Goal: Task Accomplishment & Management: Use online tool/utility

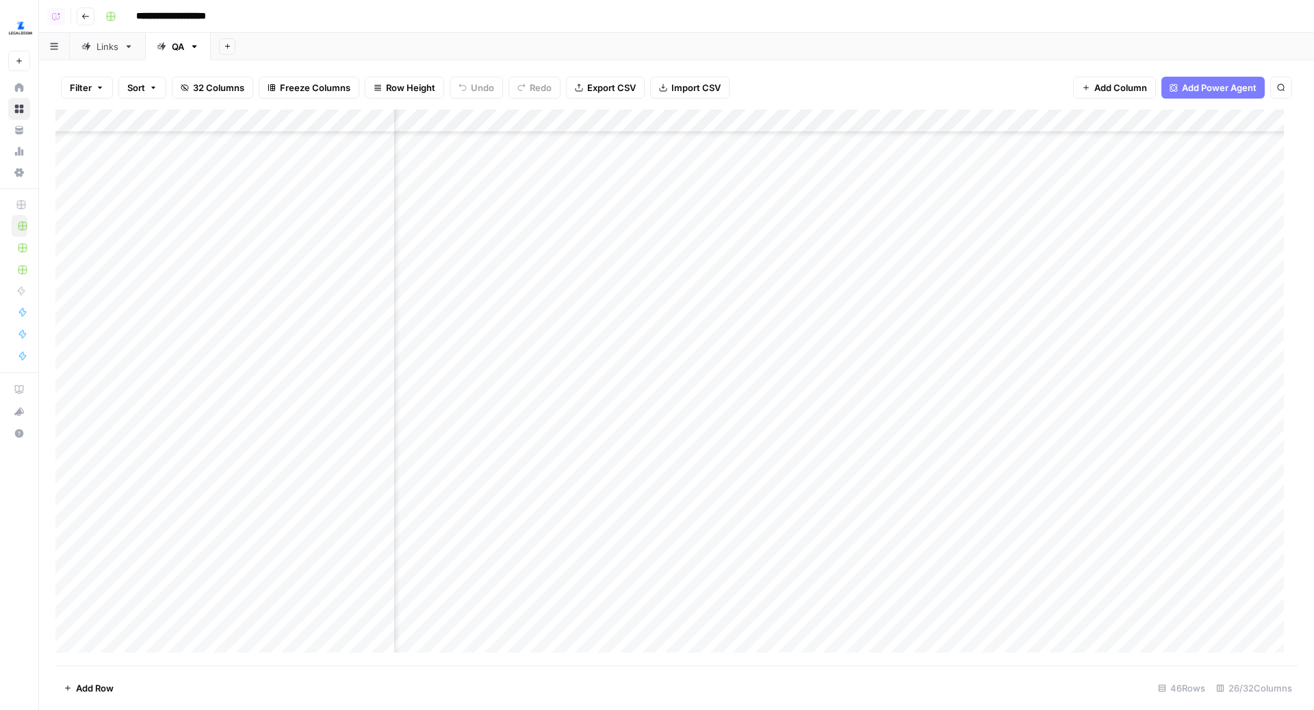
scroll to position [461, 584]
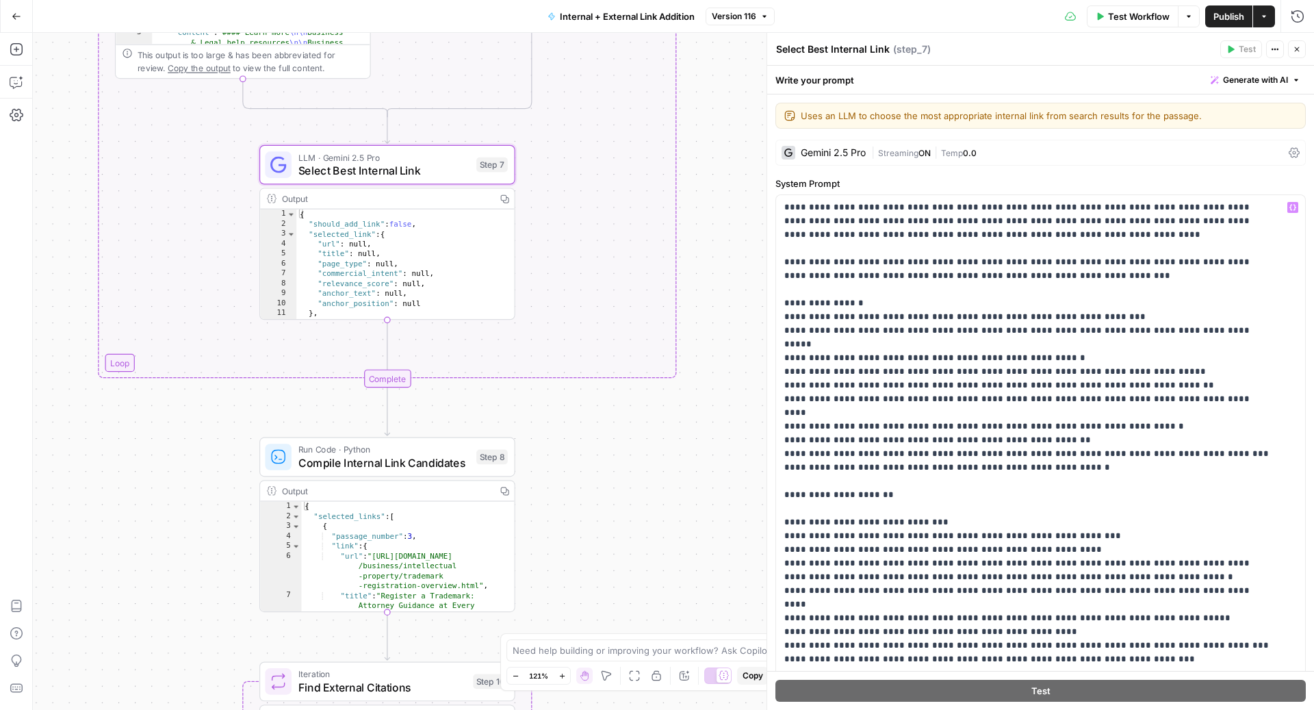
scroll to position [207, 0]
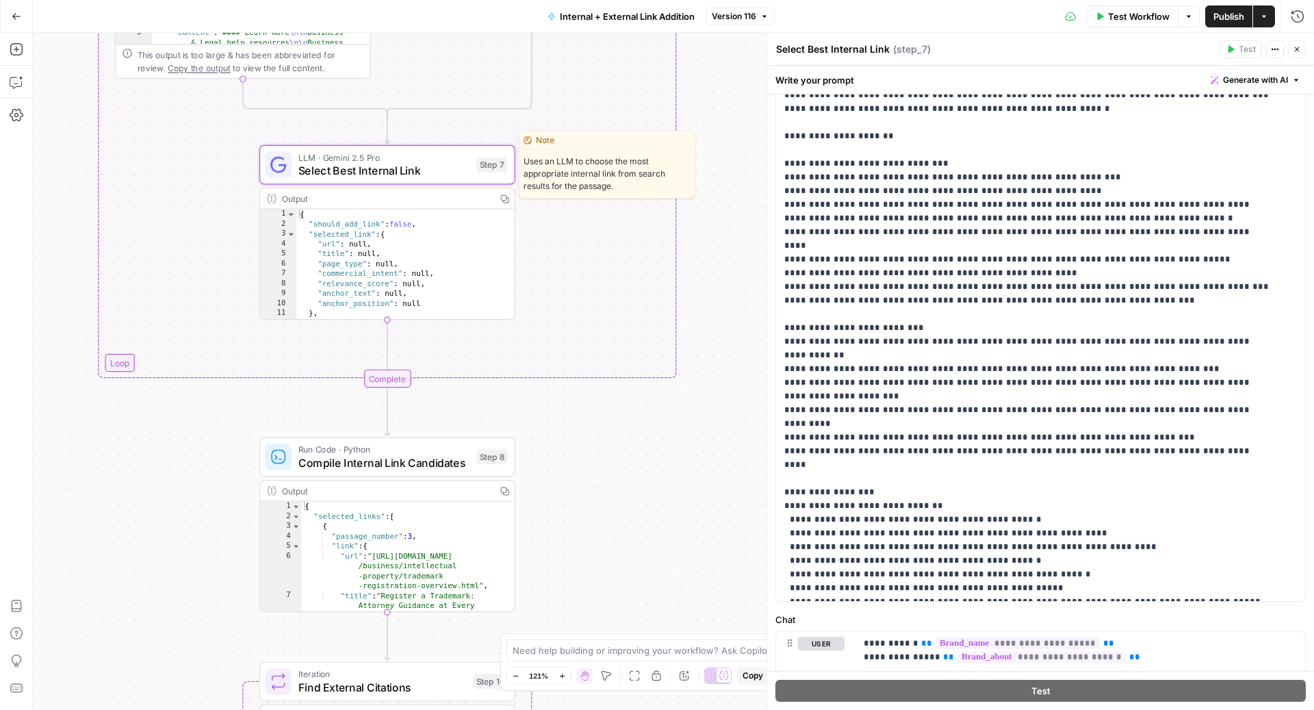
click at [413, 175] on span "Select Best Internal Link" at bounding box center [384, 170] width 172 height 16
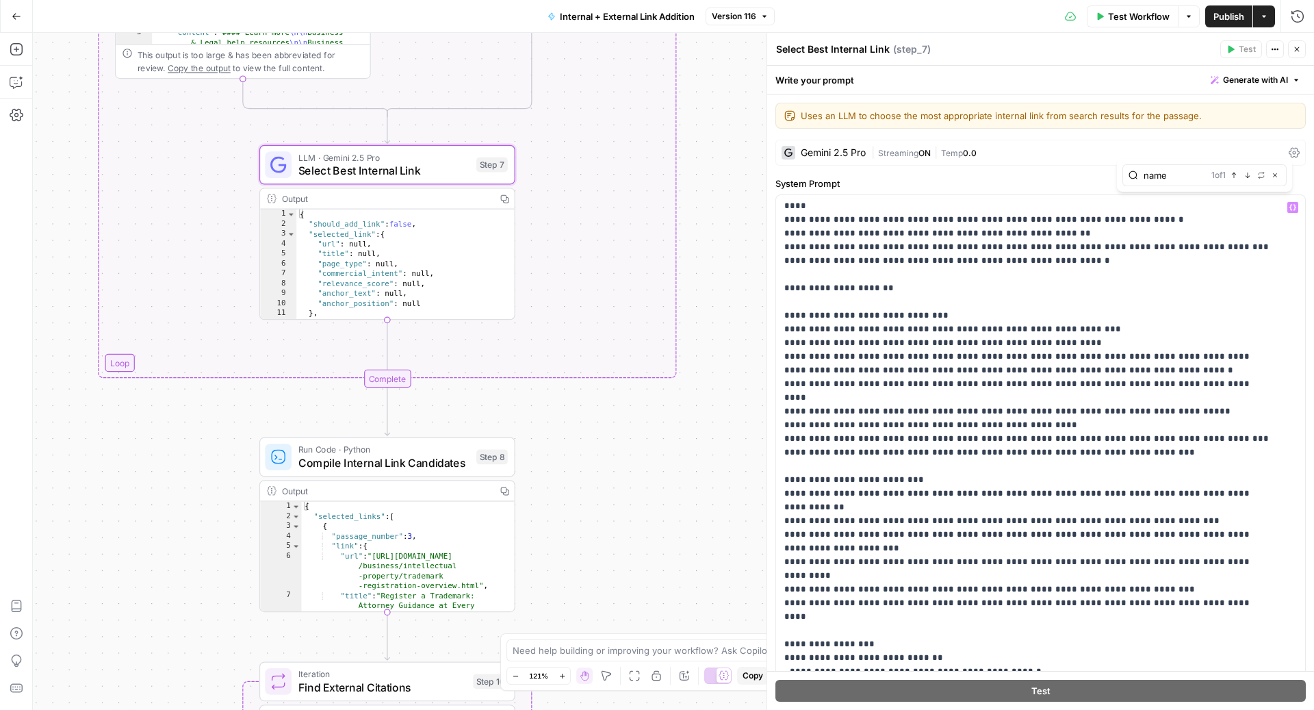
type input "name"
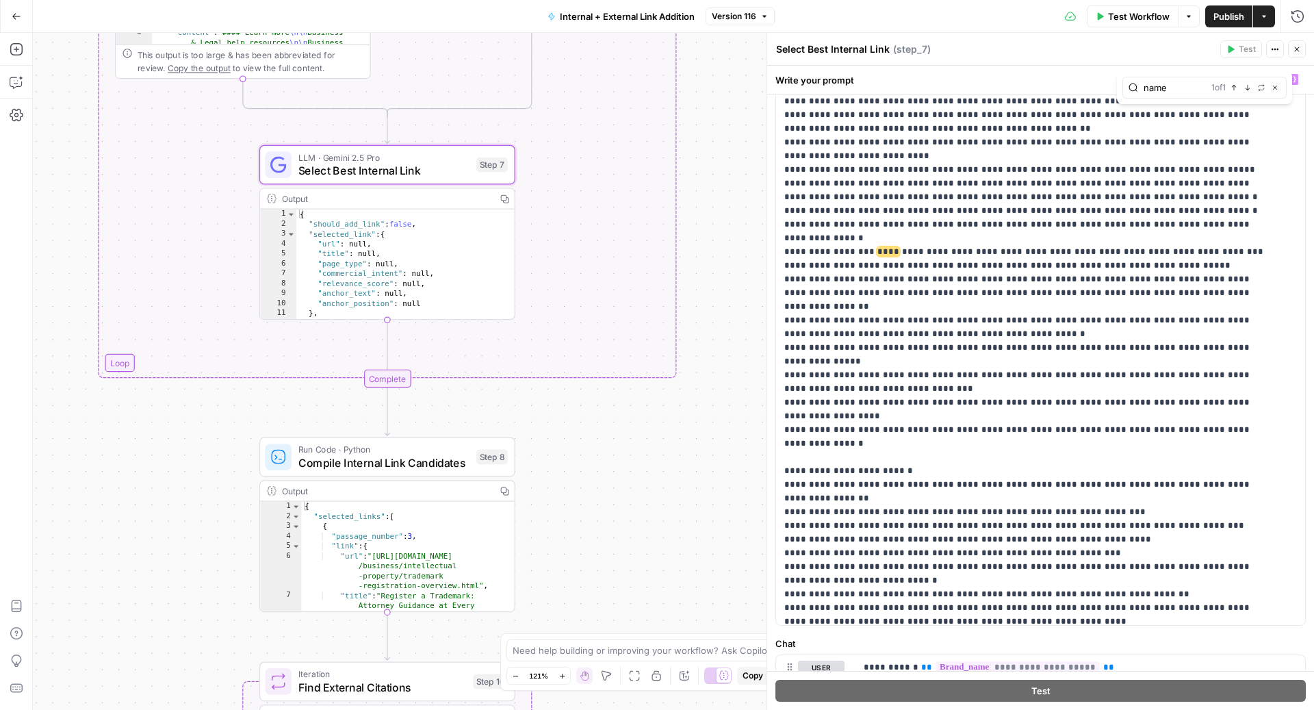
scroll to position [736, 0]
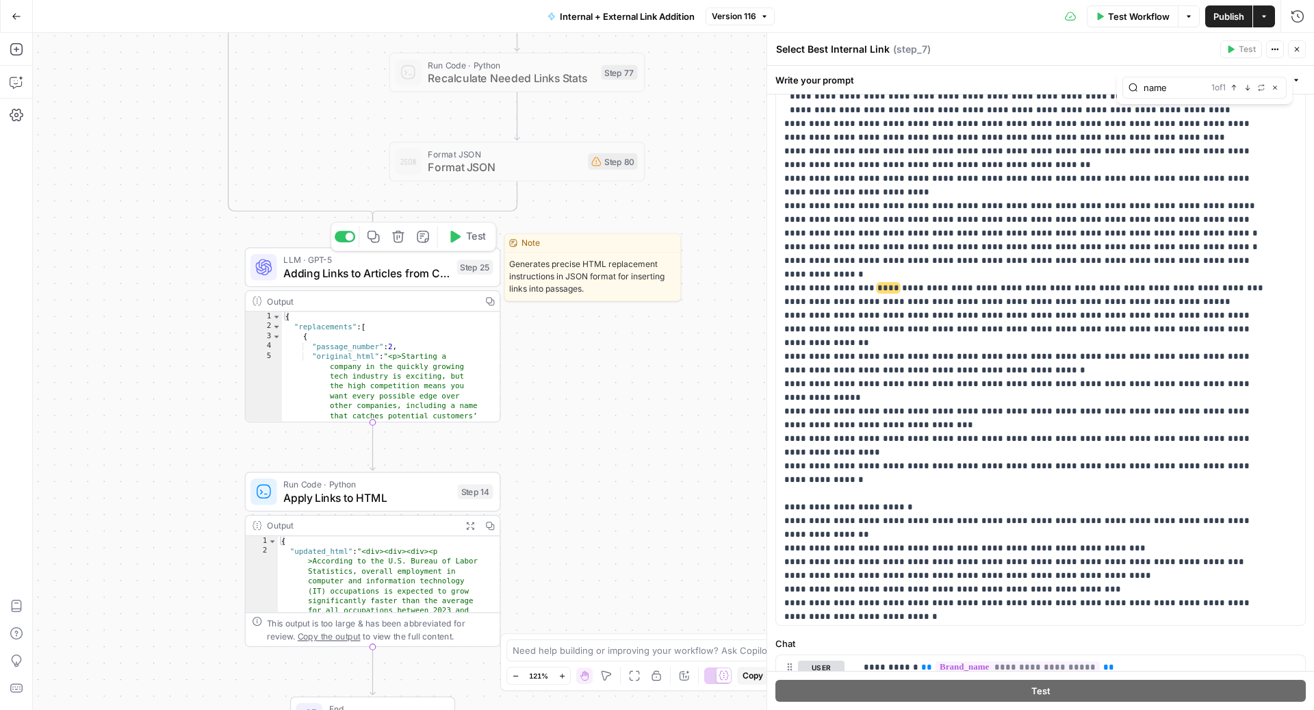
click at [403, 268] on span "Adding Links to Articles from Candidates List" at bounding box center [366, 273] width 167 height 16
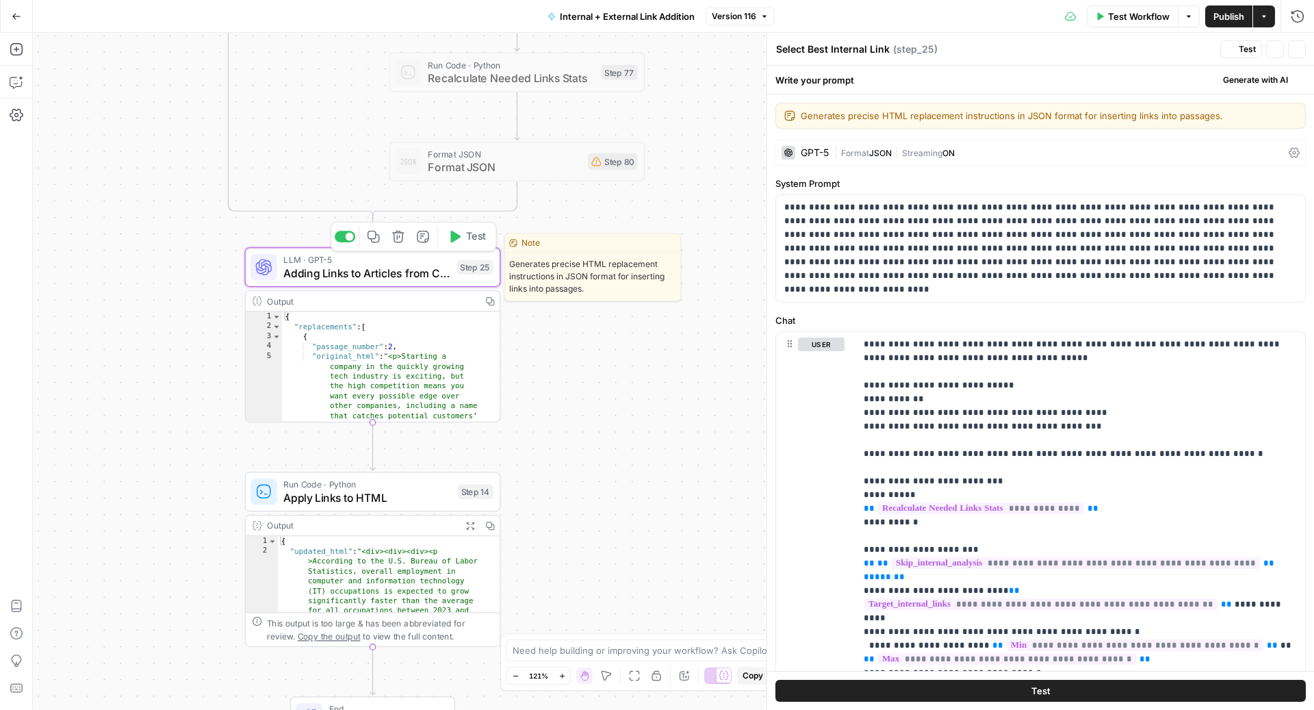
type textarea "Adding Links to Articles from Candidates List"
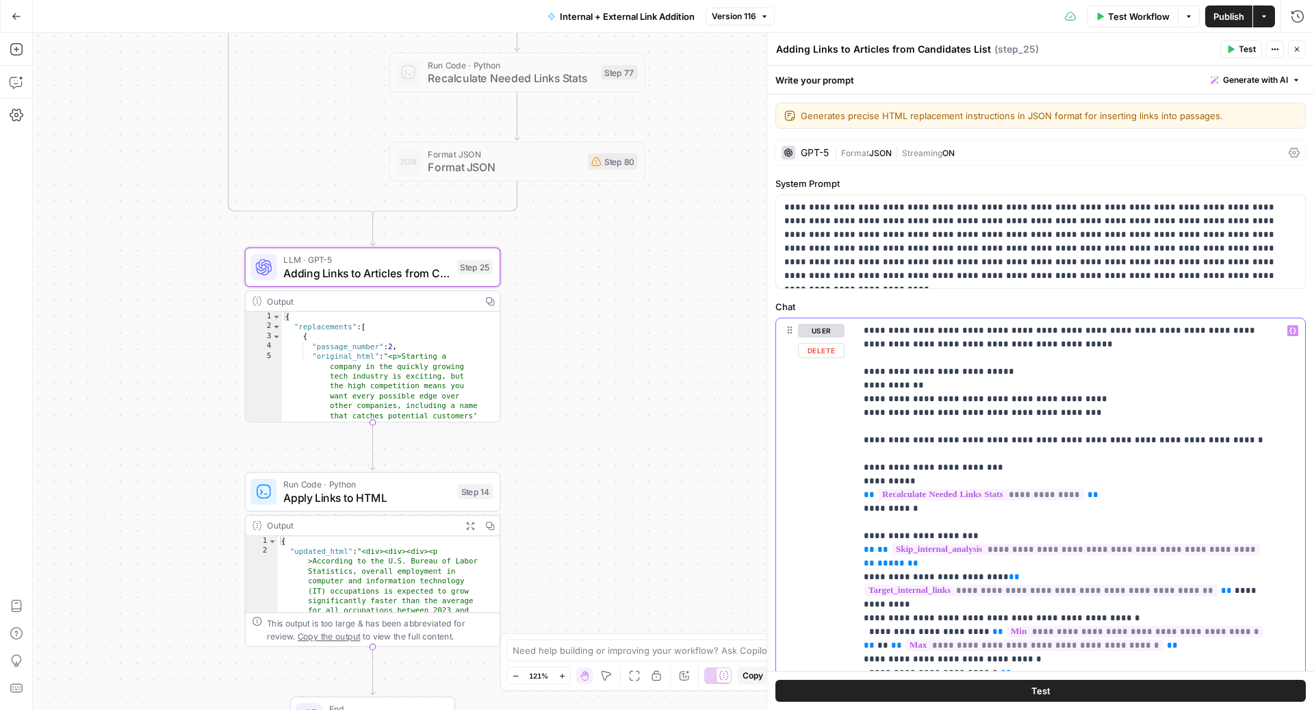
type input "name"
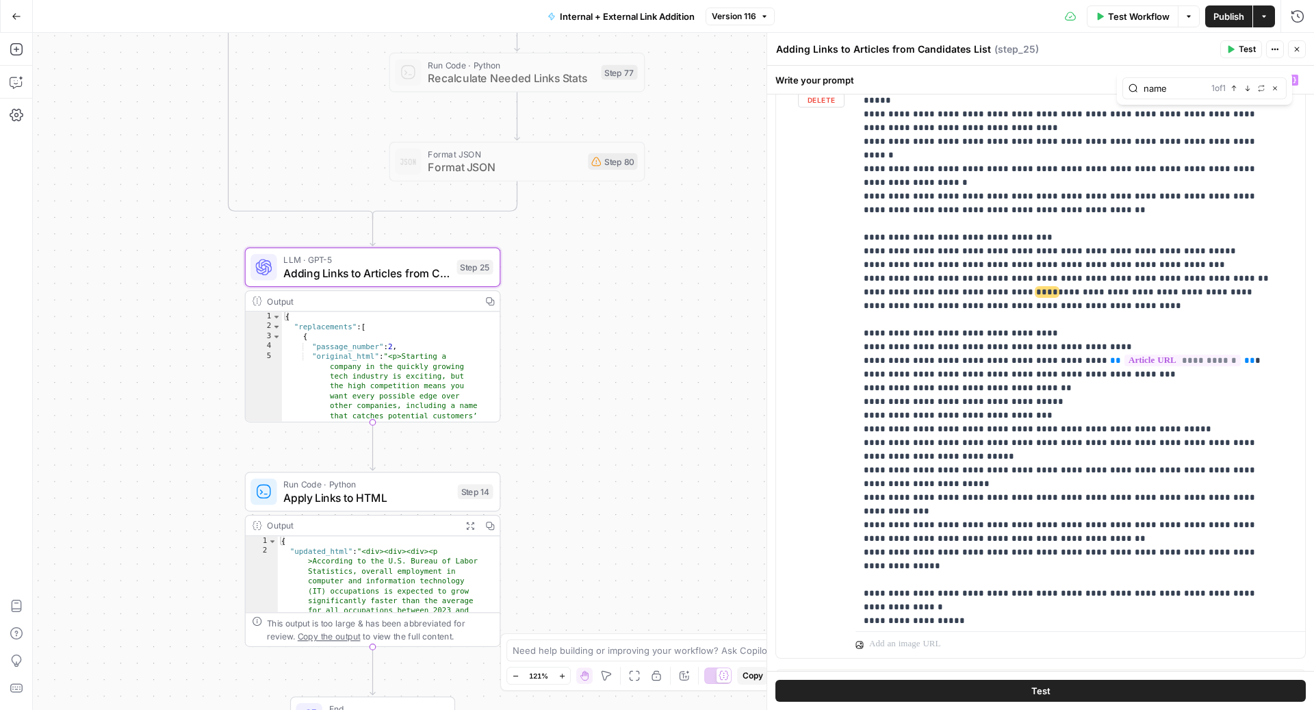
scroll to position [1859, 0]
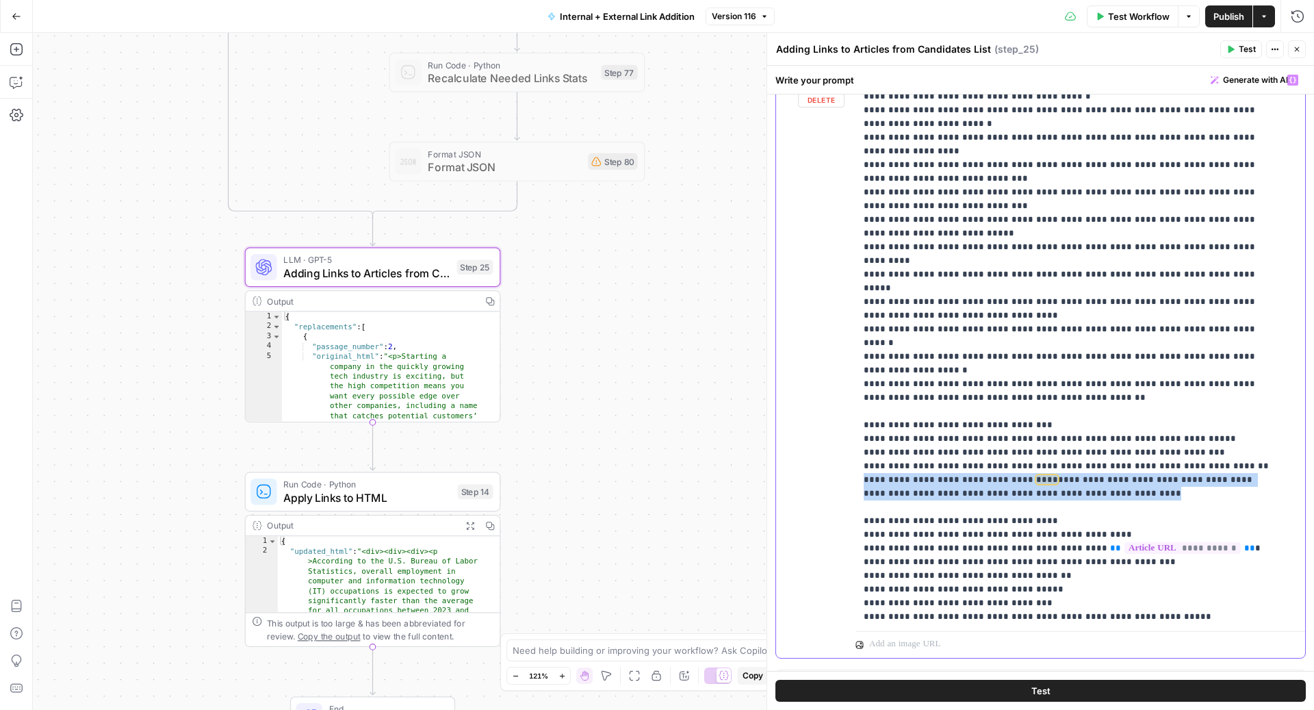
drag, startPoint x: 1084, startPoint y: 285, endPoint x: 854, endPoint y: 275, distance: 230.2
click at [854, 275] on div "**********" at bounding box center [1040, 363] width 529 height 590
copy p "**********"
click at [1298, 48] on icon "button" at bounding box center [1297, 49] width 8 height 8
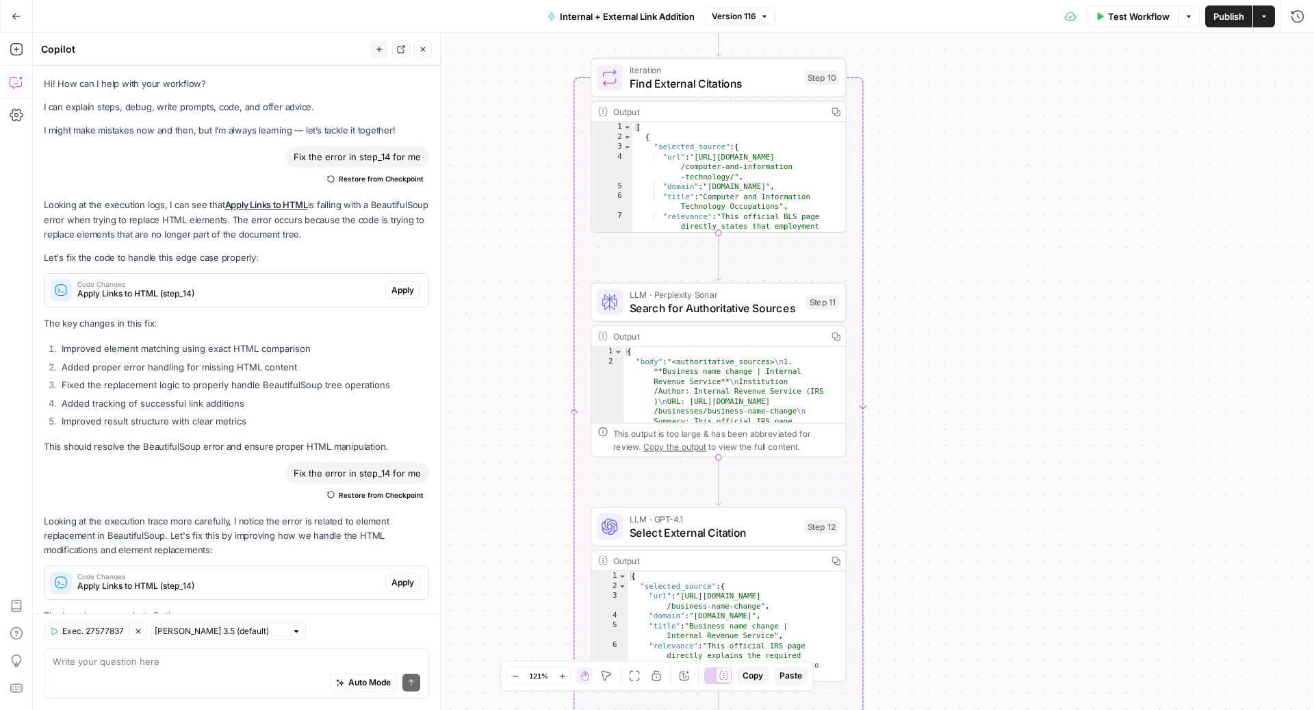
scroll to position [196, 0]
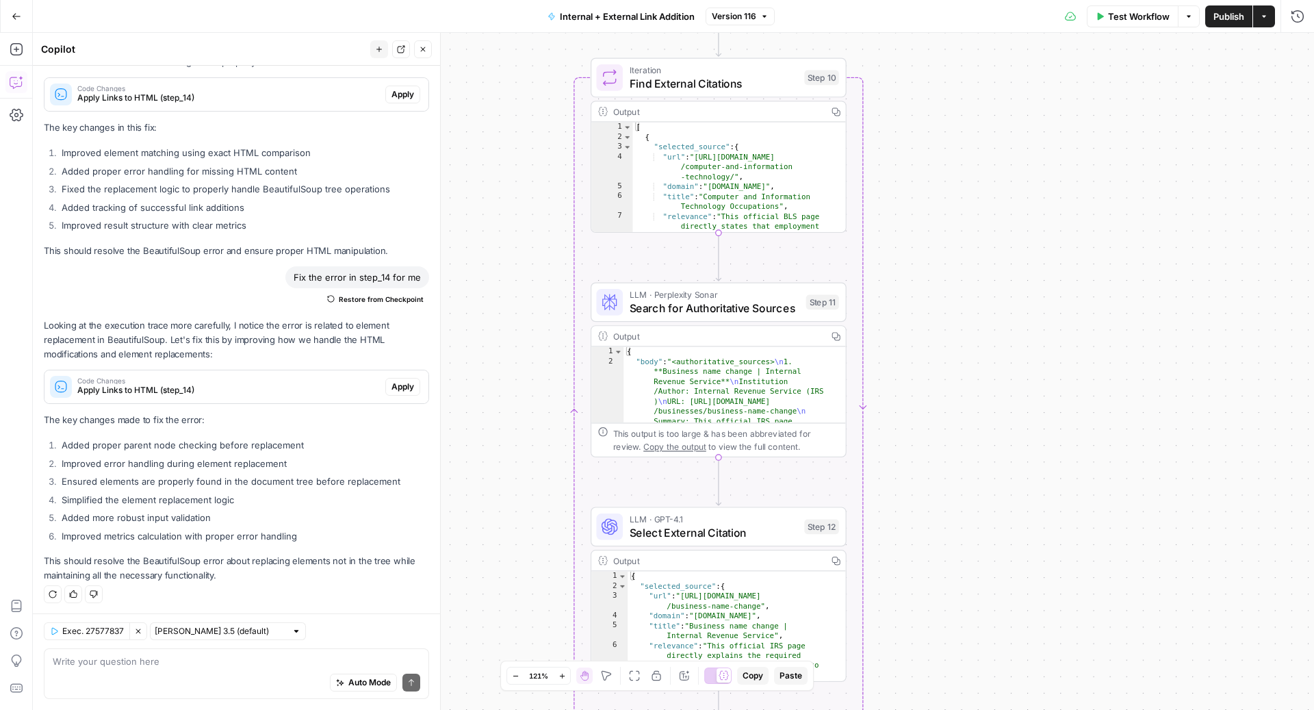
click at [146, 682] on div "Auto Mode Send" at bounding box center [237, 683] width 368 height 30
paste textarea "- For sections containing business names, product examples, or similar lists, t…"
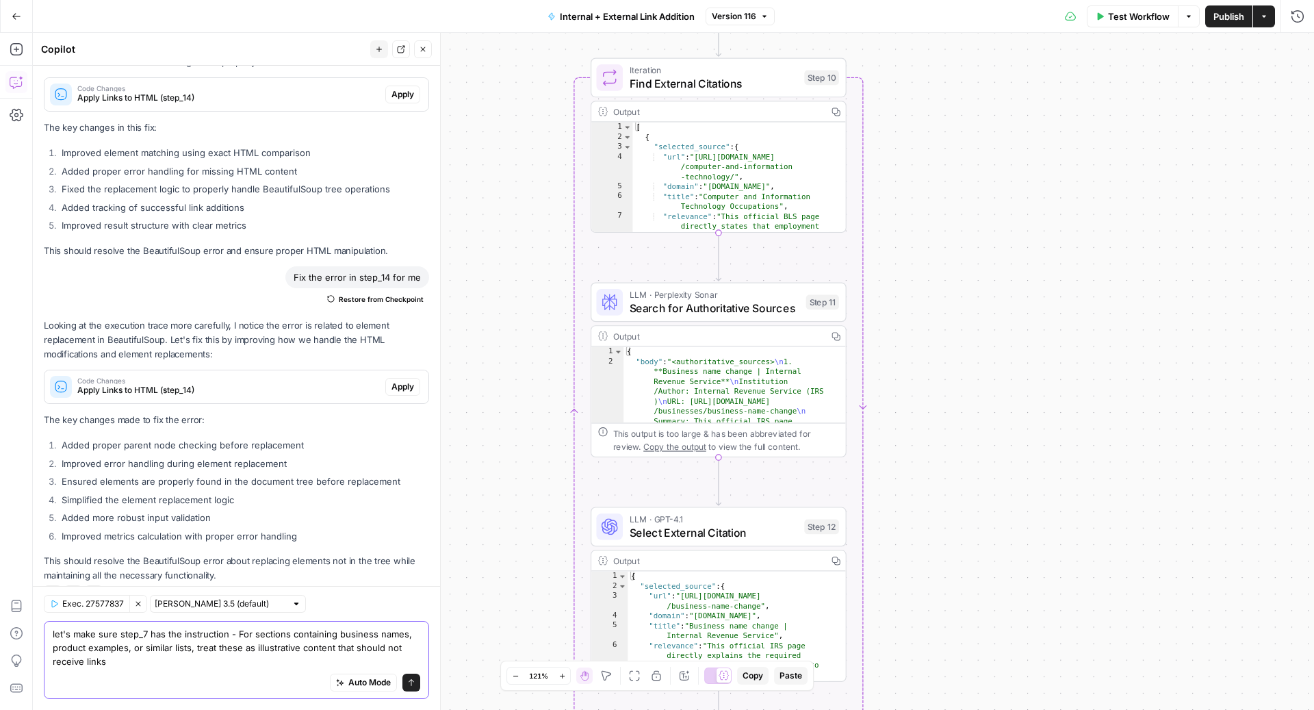
scroll to position [223, 0]
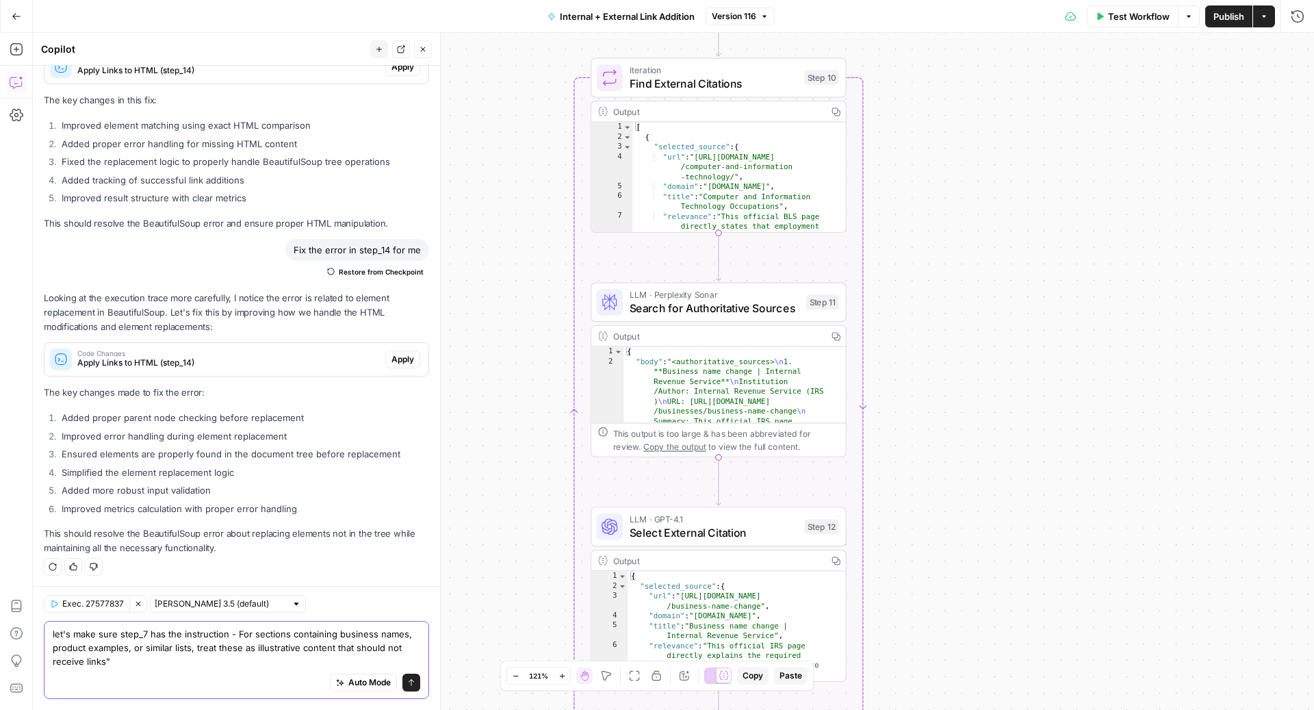
click at [229, 637] on textarea "let's make sure step_7 has the instruction - For sections containing business n…" at bounding box center [237, 647] width 368 height 41
type textarea "let's make sure step_7 has the instruction "- For sections containing business …"
click at [409, 682] on icon "submit" at bounding box center [411, 682] width 5 height 7
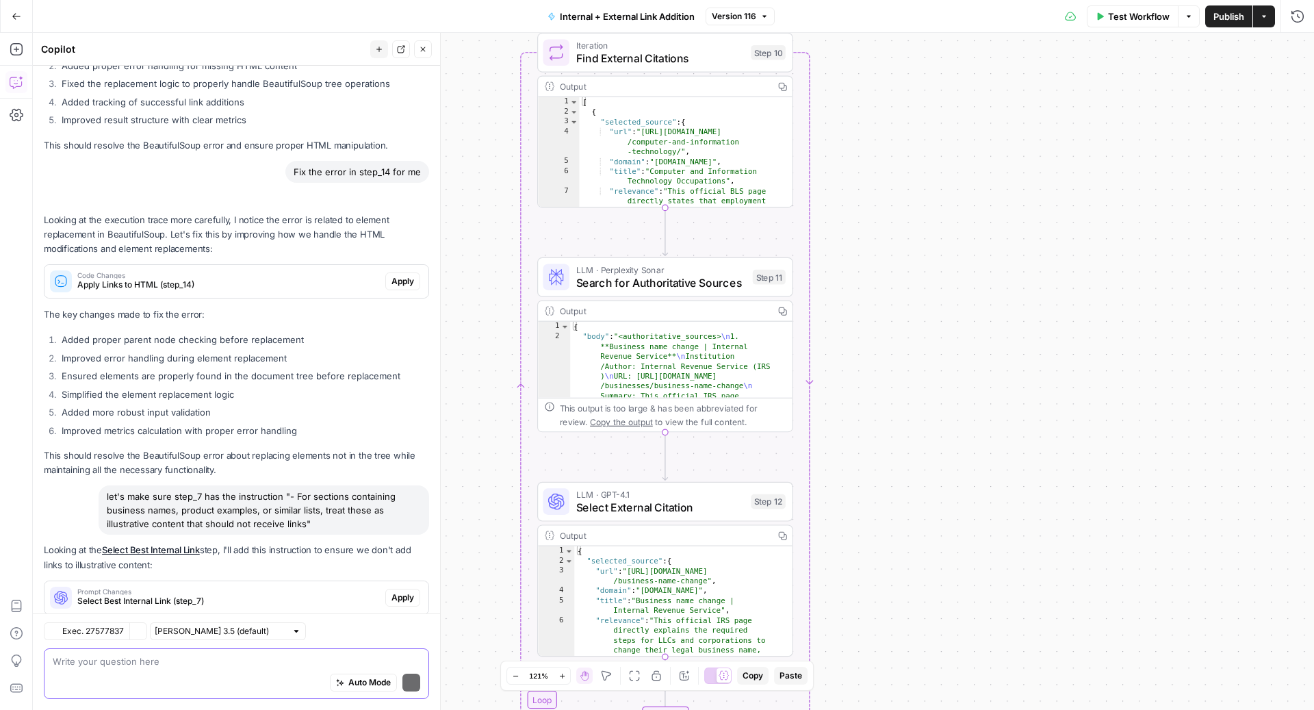
scroll to position [385, 0]
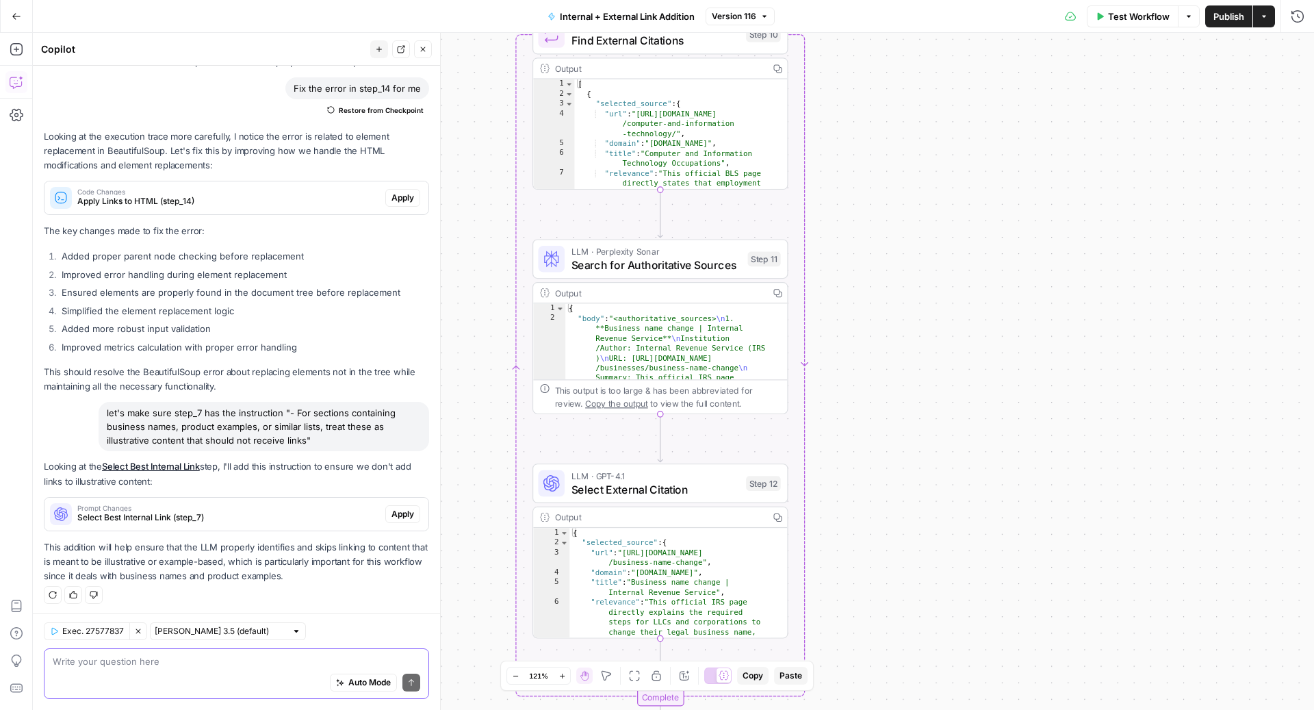
click at [392, 510] on span "Apply" at bounding box center [403, 514] width 23 height 12
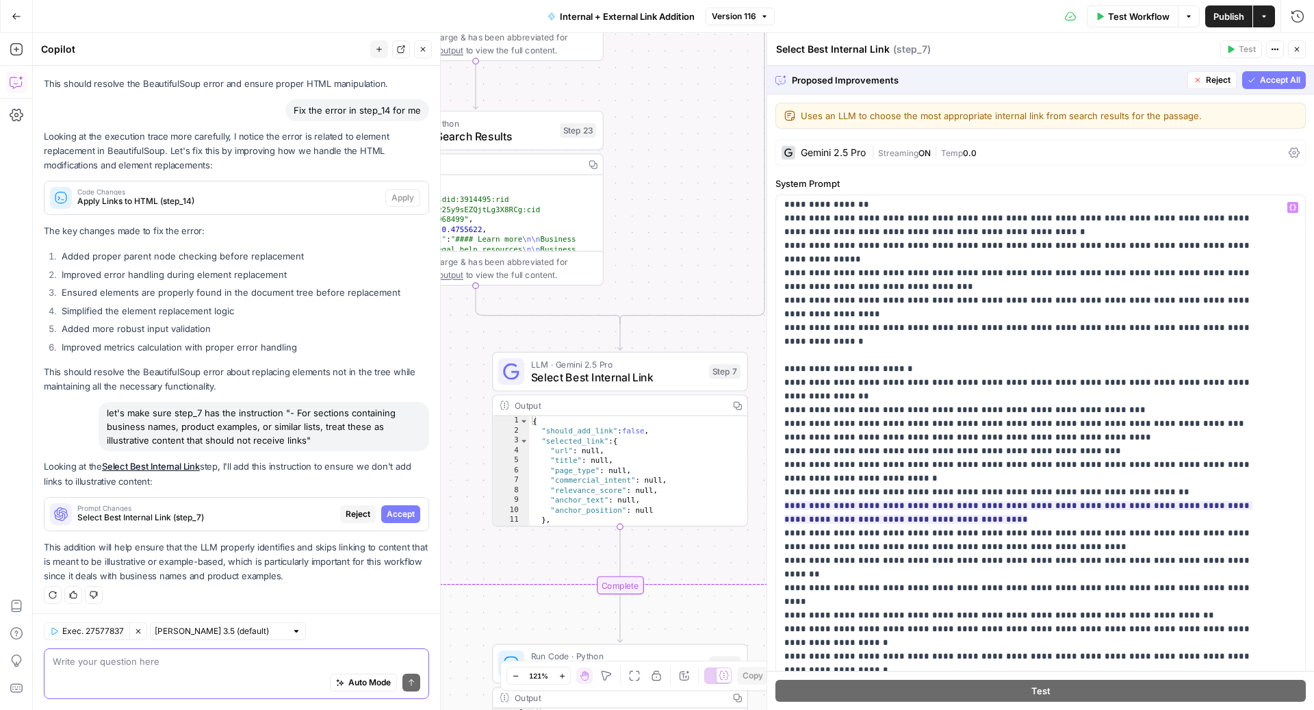
scroll to position [1008, 0]
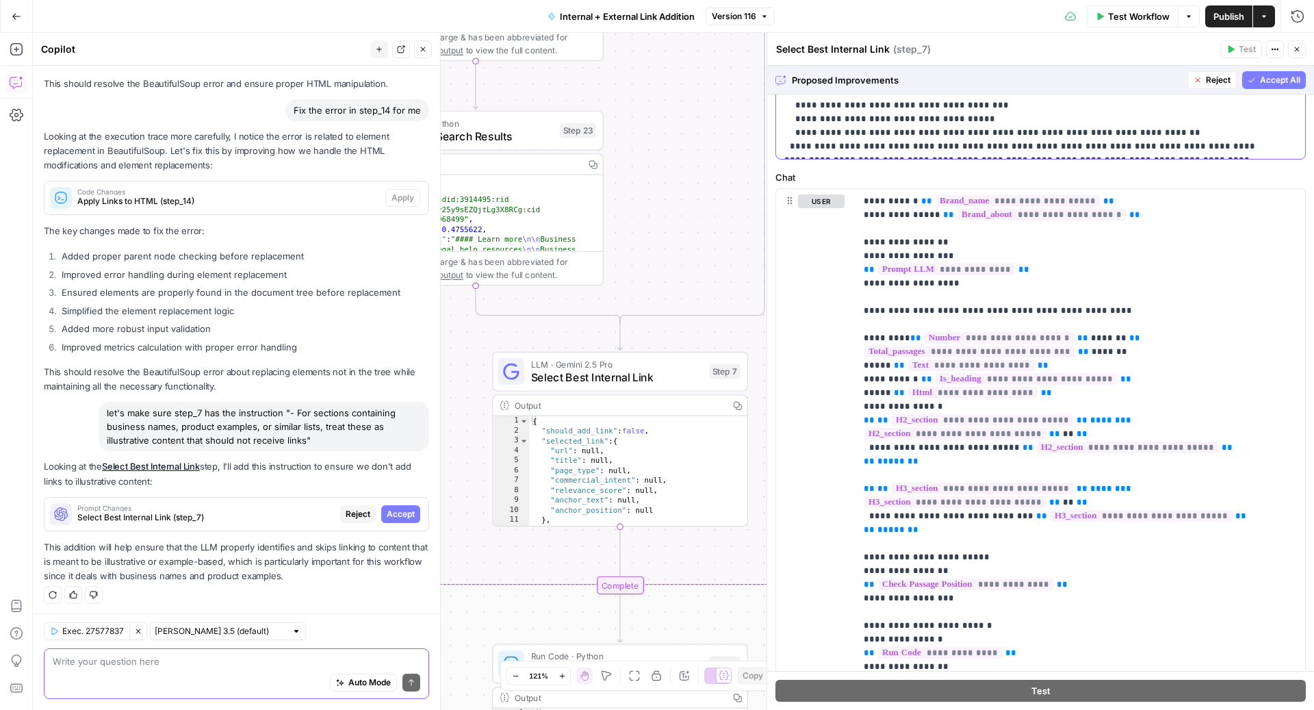
scroll to position [641, 0]
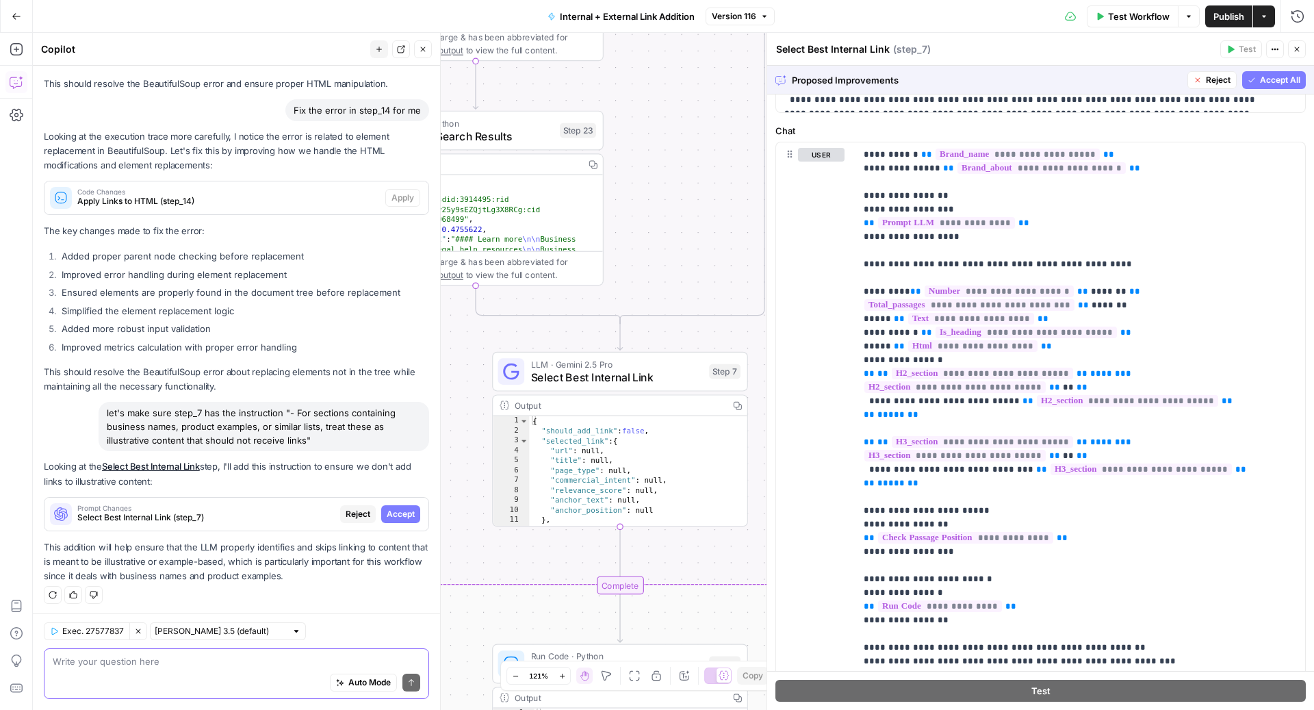
drag, startPoint x: 1247, startPoint y: 81, endPoint x: 201, endPoint y: 695, distance: 1212.9
click at [1260, 81] on span "Accept All" at bounding box center [1280, 80] width 40 height 12
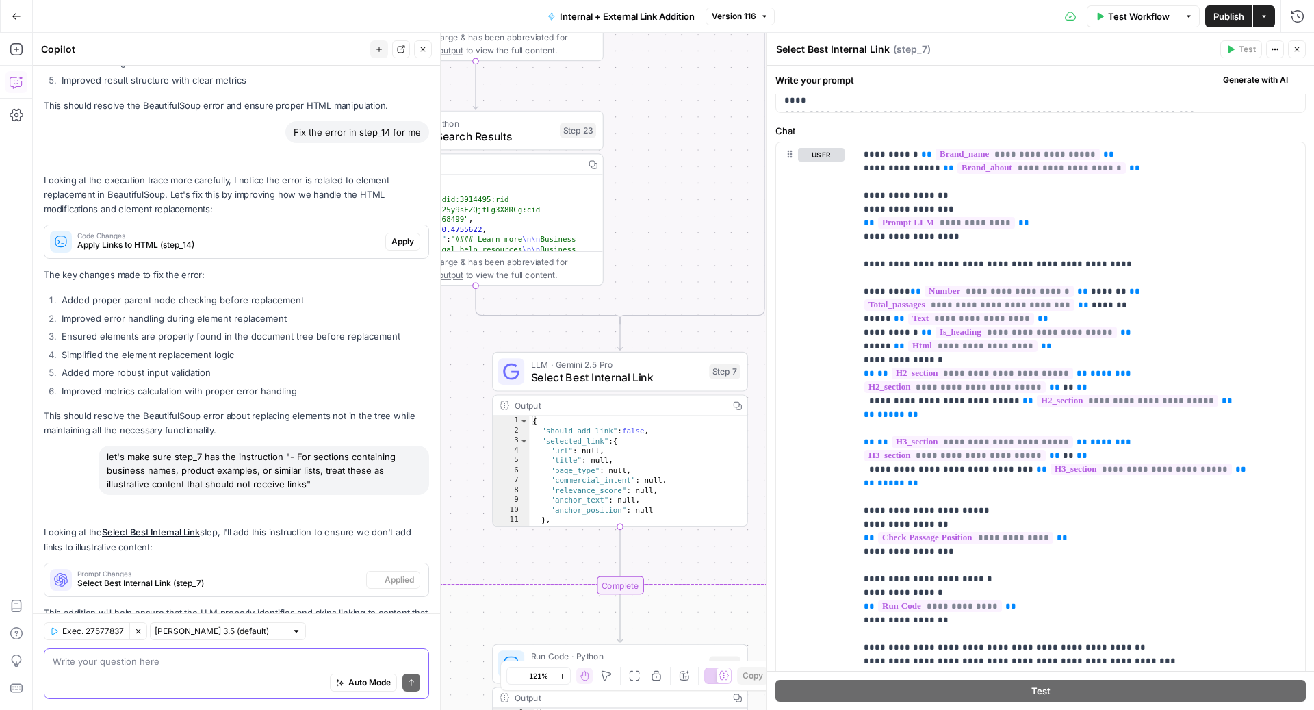
click at [242, 674] on div "Auto Mode Send" at bounding box center [237, 683] width 368 height 30
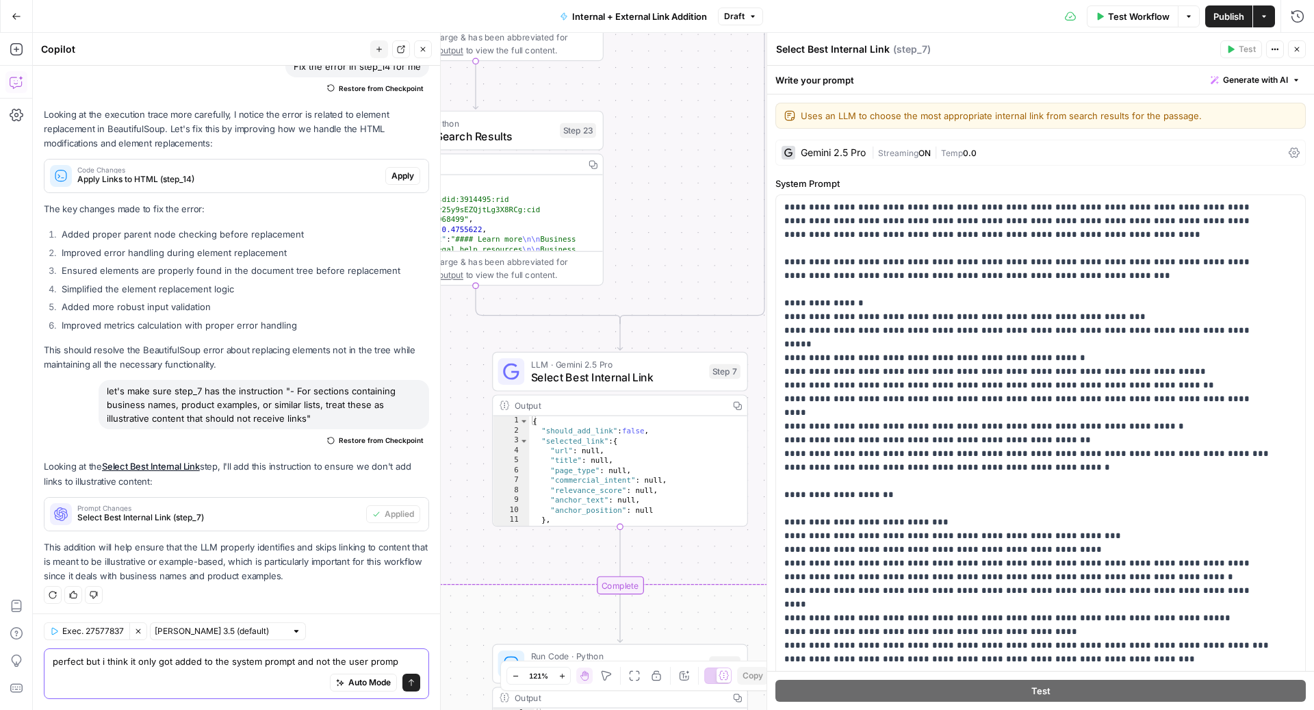
type textarea "perfect but i think it only got added to the system prompt and not the user pro…"
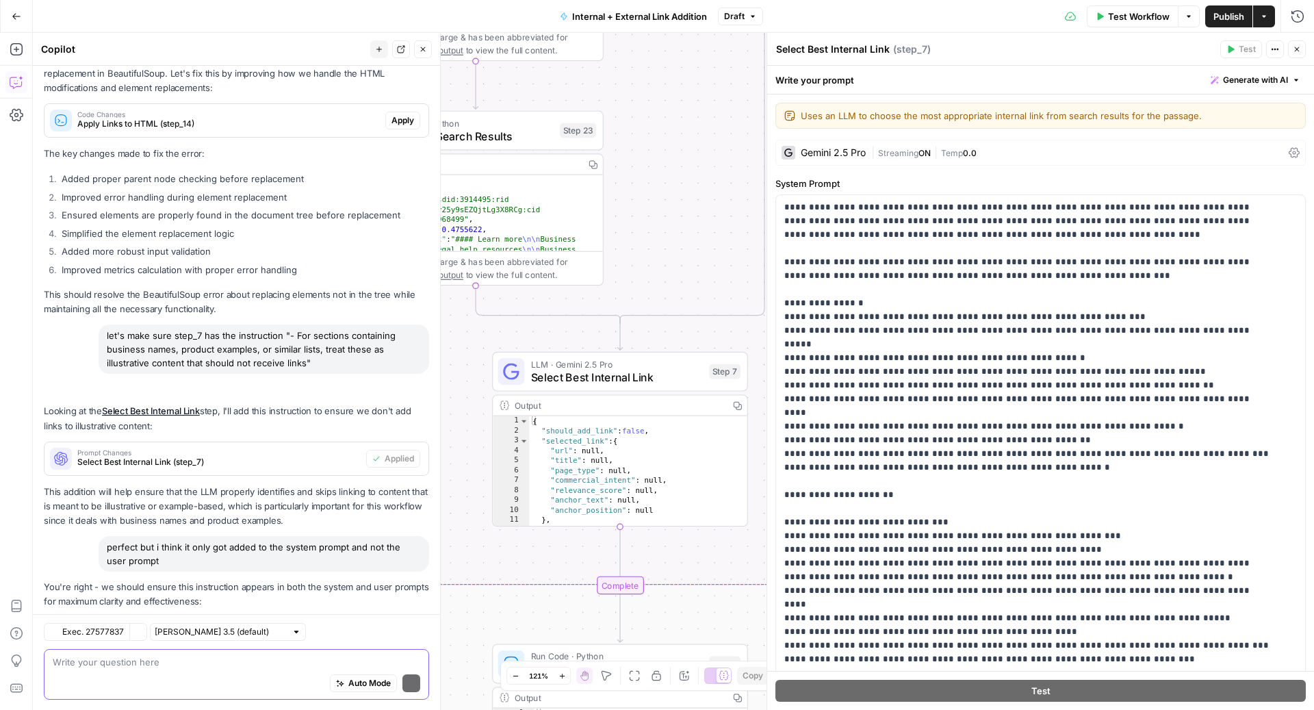
scroll to position [567, 0]
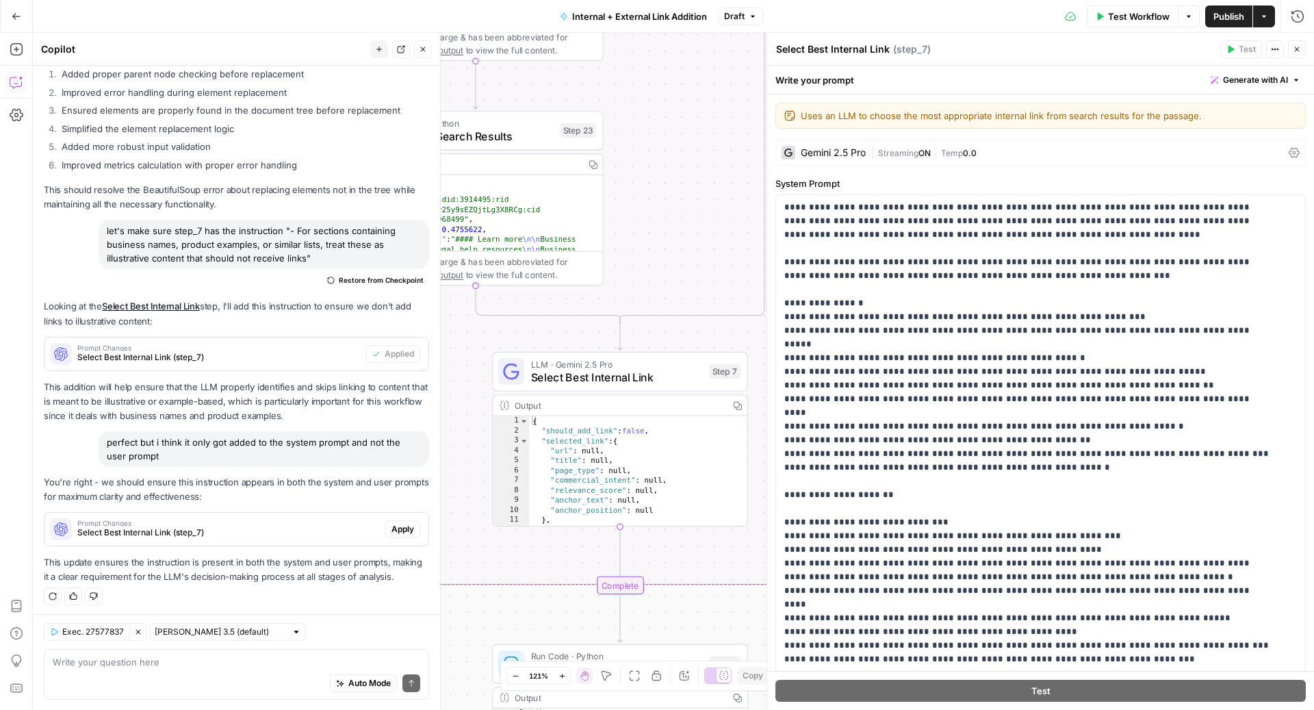
click at [393, 526] on span "Apply" at bounding box center [403, 529] width 23 height 12
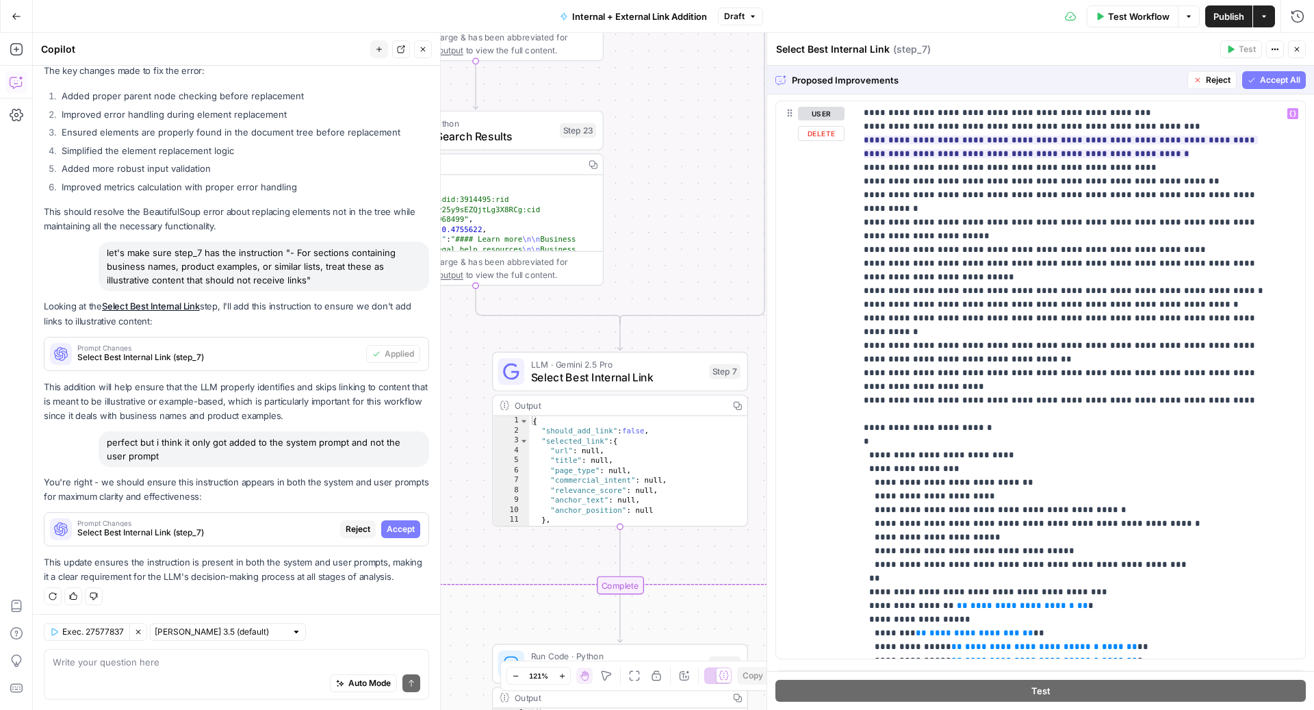
scroll to position [708, 0]
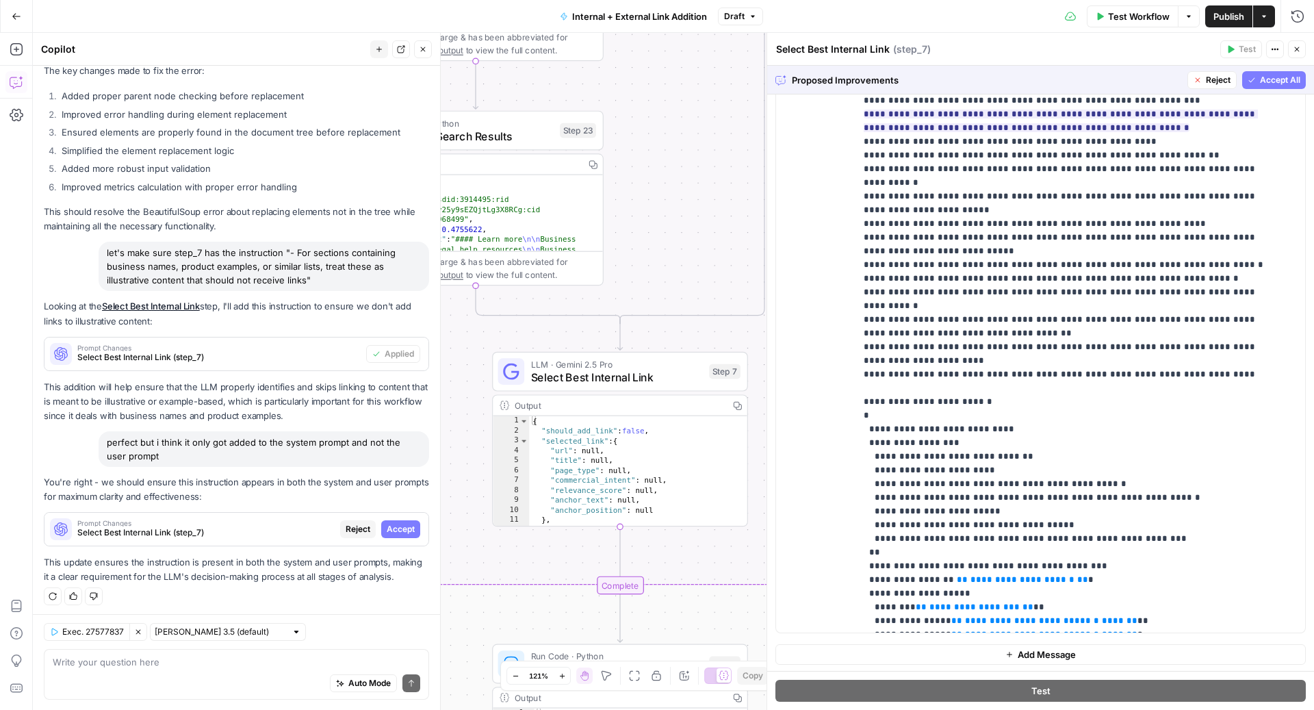
click at [1260, 86] on span "Accept All" at bounding box center [1280, 80] width 40 height 12
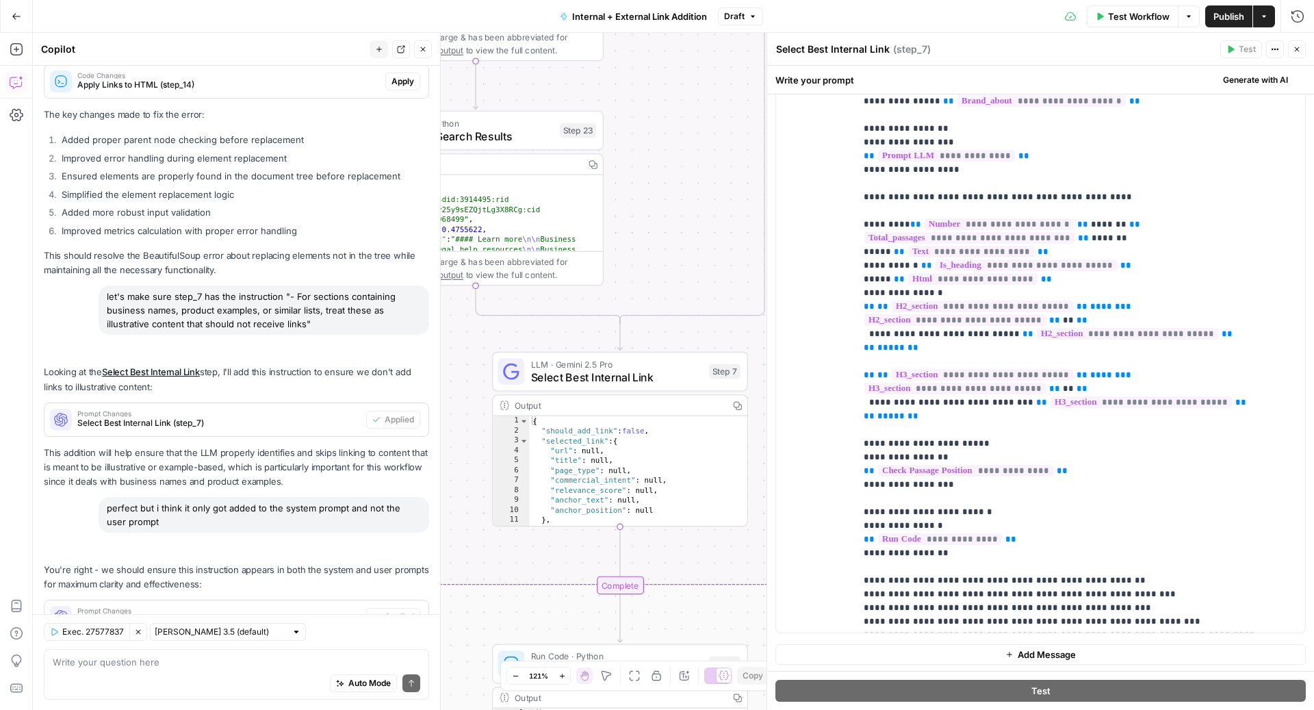
scroll to position [0, 0]
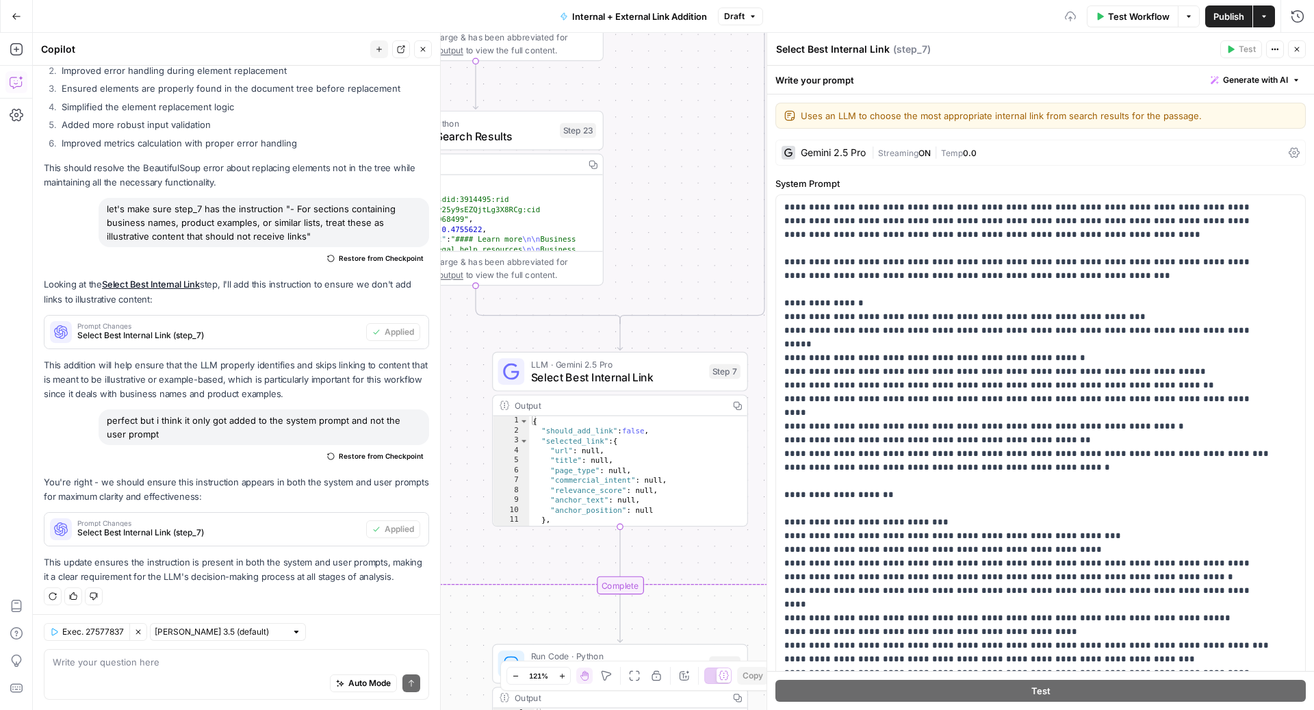
click at [1296, 51] on icon "button" at bounding box center [1297, 49] width 8 height 8
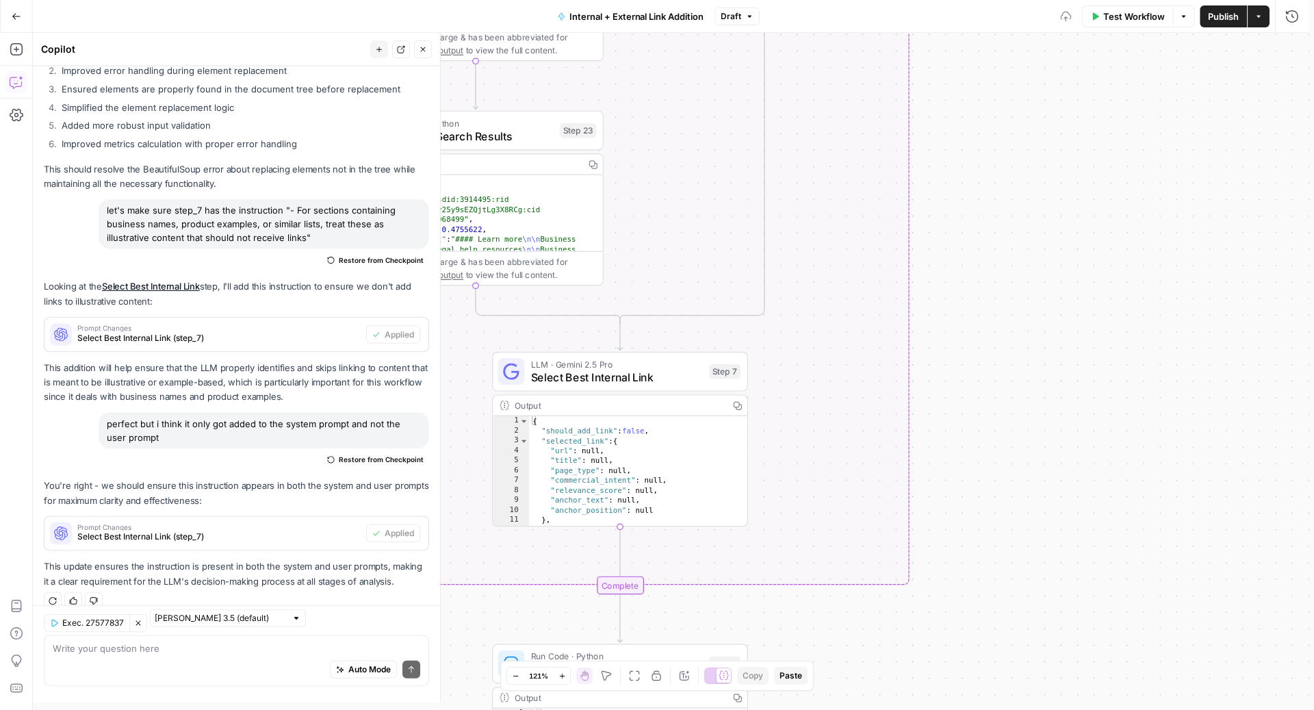
scroll to position [589, 0]
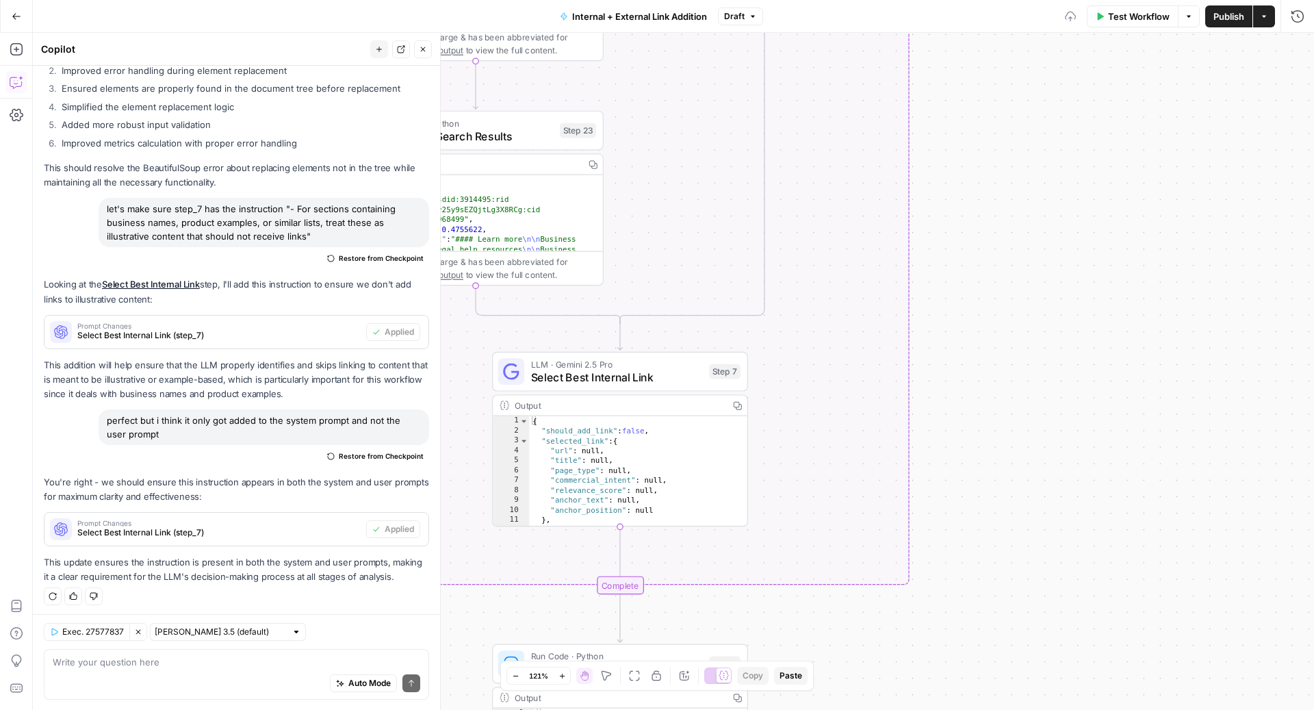
click at [426, 53] on button "Close" at bounding box center [423, 49] width 18 height 18
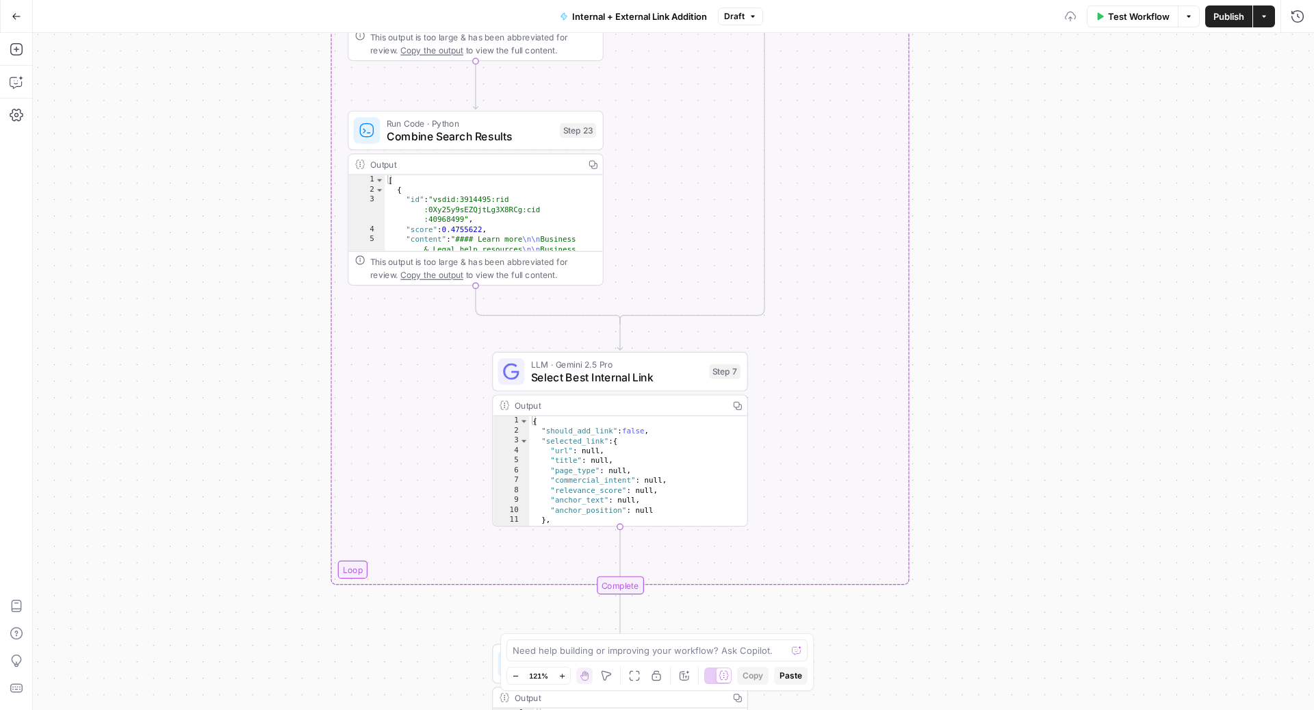
click at [1116, 24] on button "Test Workflow" at bounding box center [1133, 16] width 92 height 22
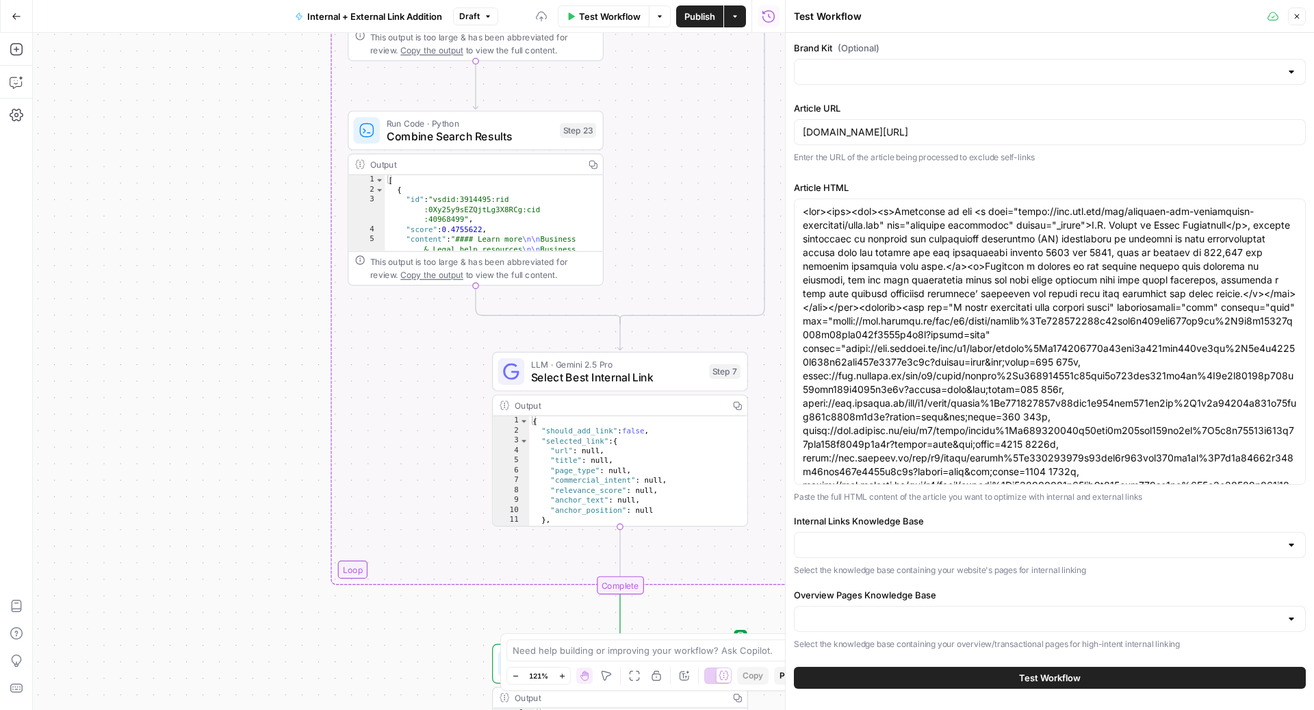
type input "LegalZoom LLC"
type input "Articles Center Sitemap"
type input "Overview Pages Sitemap"
click at [1045, 676] on span "Test Workflow" at bounding box center [1050, 678] width 62 height 14
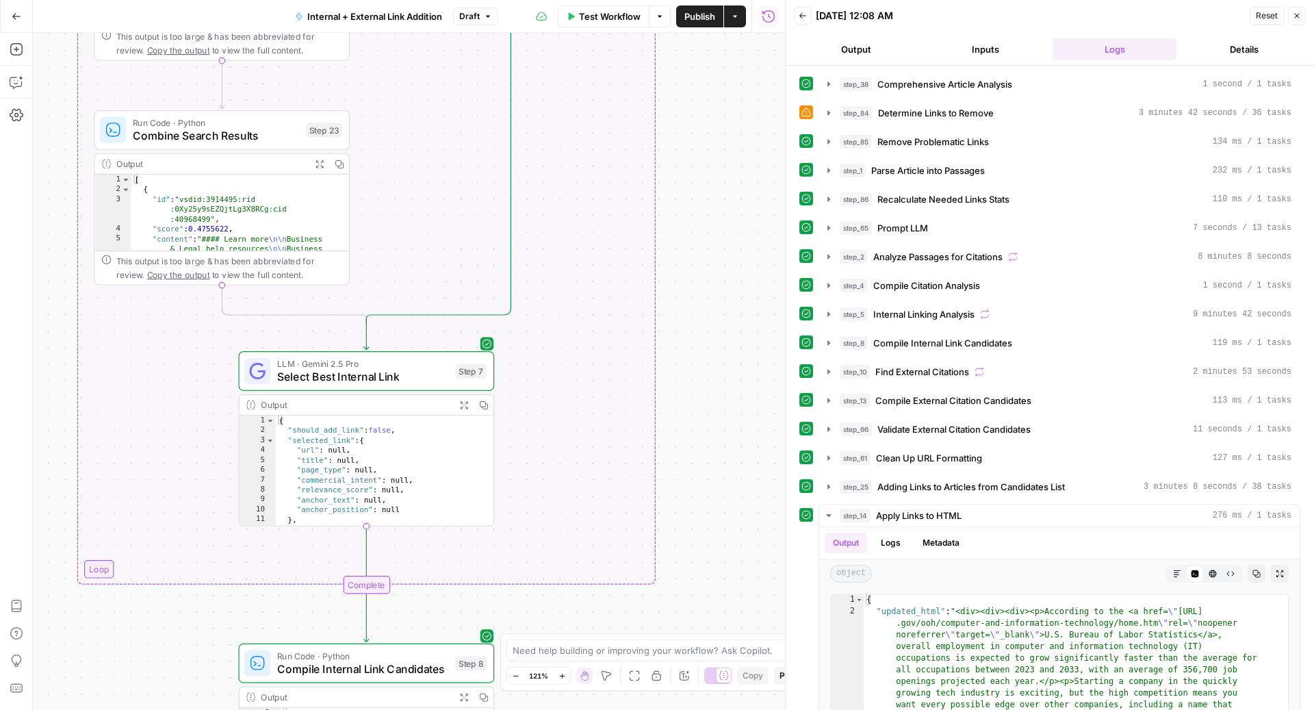
click at [686, 20] on span "Publish" at bounding box center [700, 17] width 31 height 14
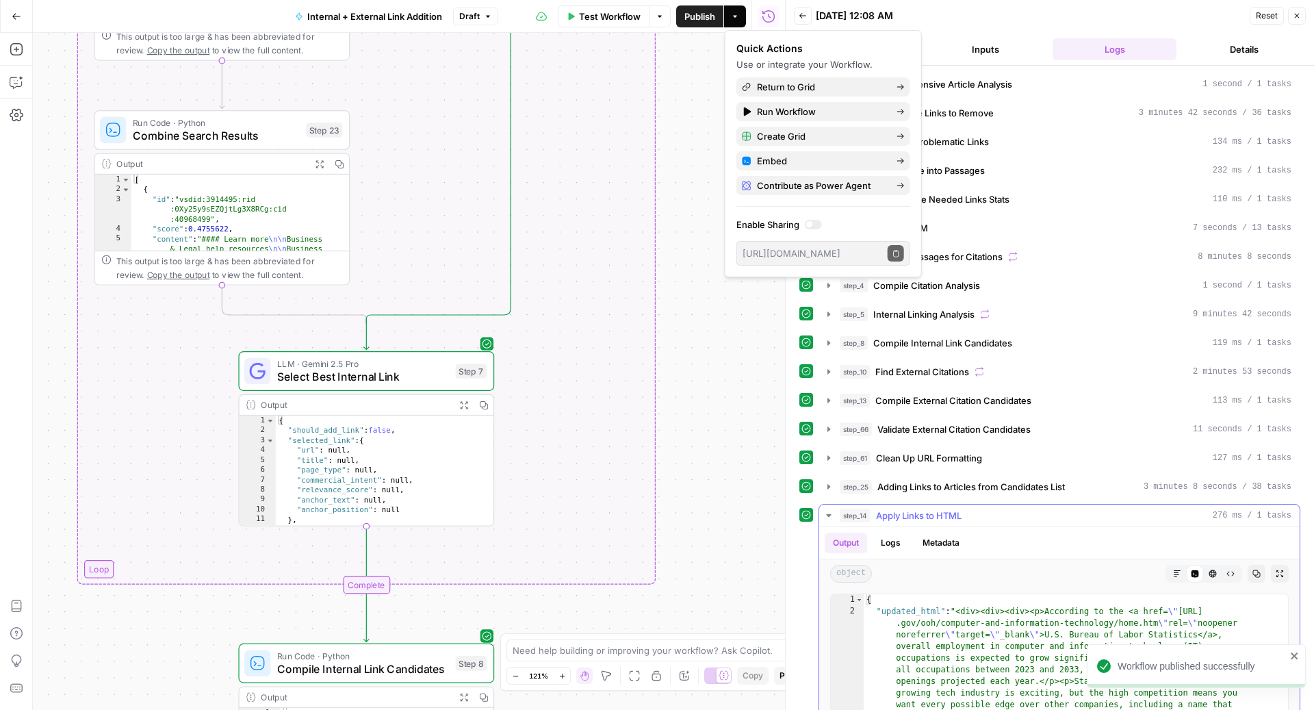
click at [1173, 570] on icon "button" at bounding box center [1177, 574] width 8 height 8
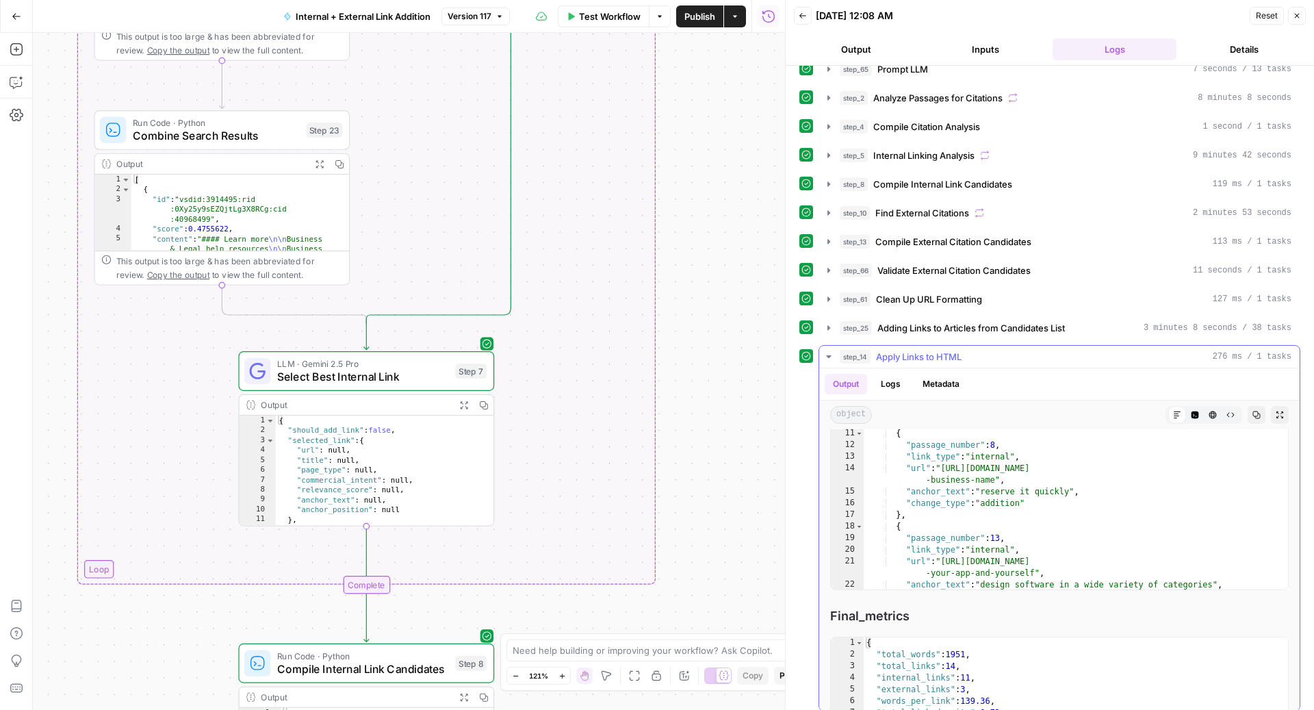
scroll to position [10114, 0]
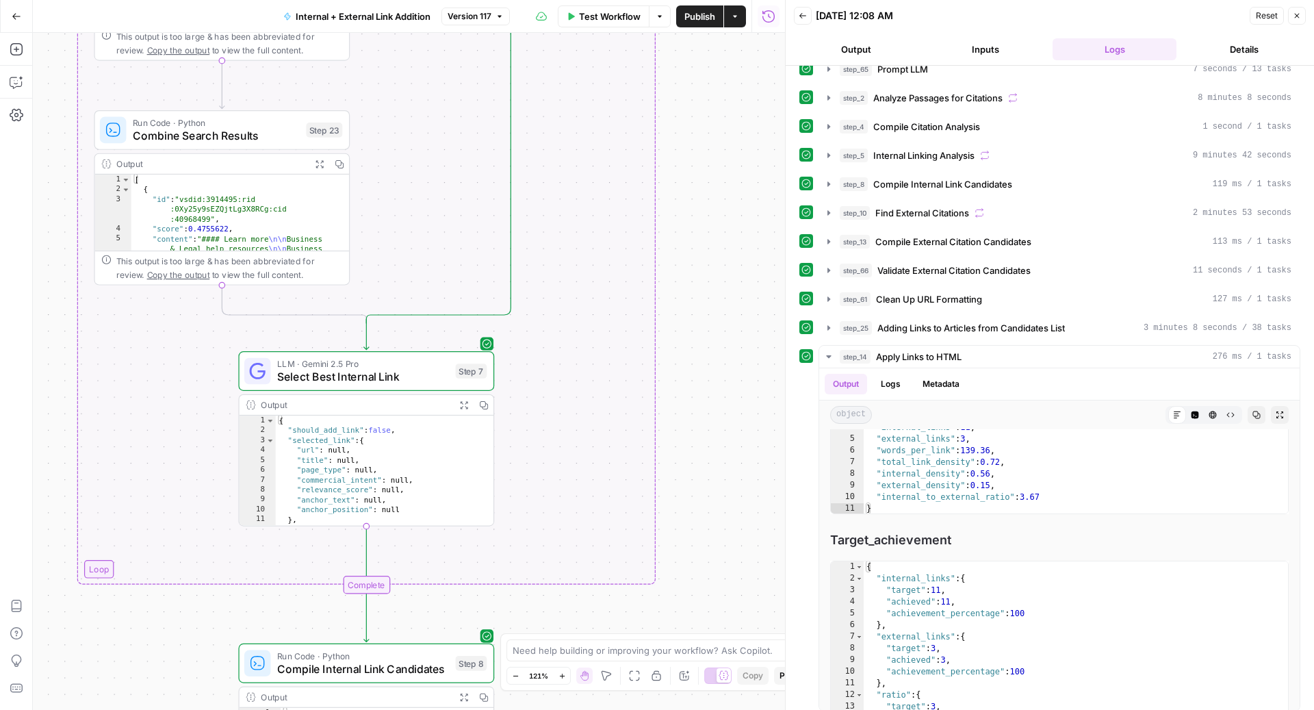
click at [1299, 16] on icon "button" at bounding box center [1297, 16] width 8 height 8
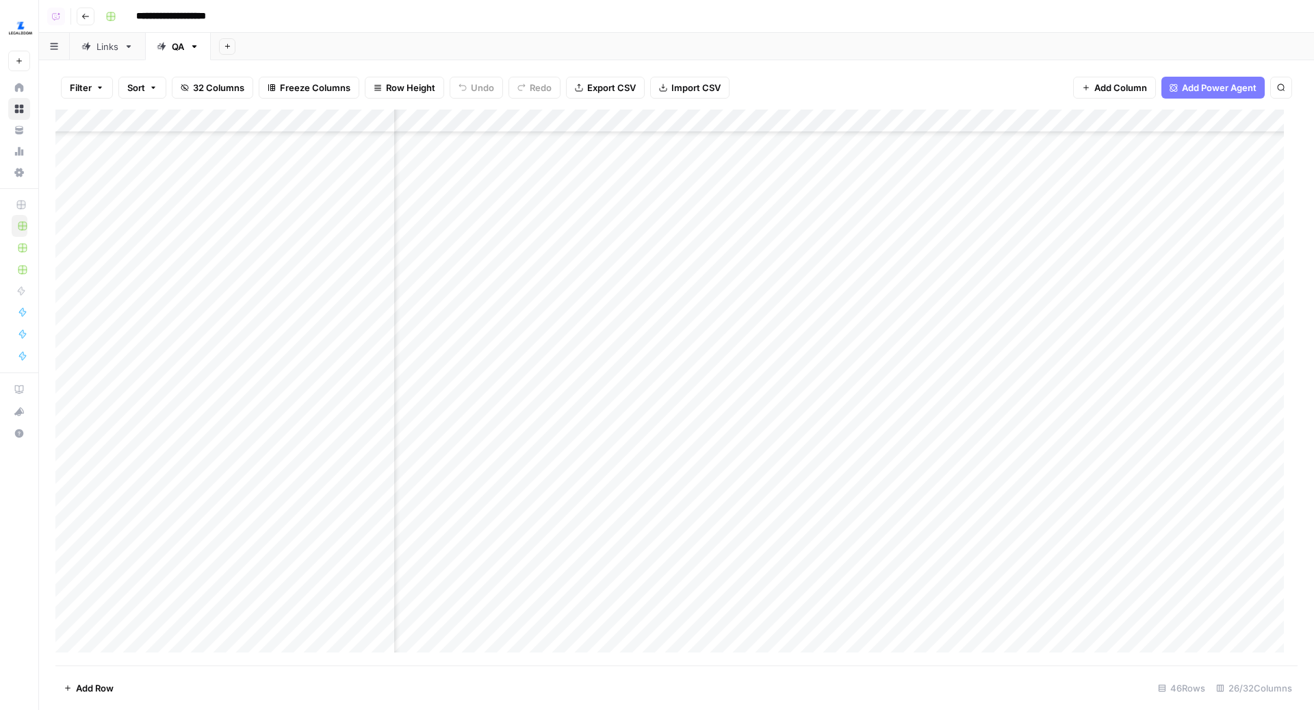
scroll to position [461, 417]
click at [813, 589] on div "Add Column" at bounding box center [676, 388] width 1242 height 557
click at [748, 619] on div "Add Column" at bounding box center [676, 388] width 1242 height 557
click at [808, 478] on div "Add Column" at bounding box center [676, 388] width 1242 height 557
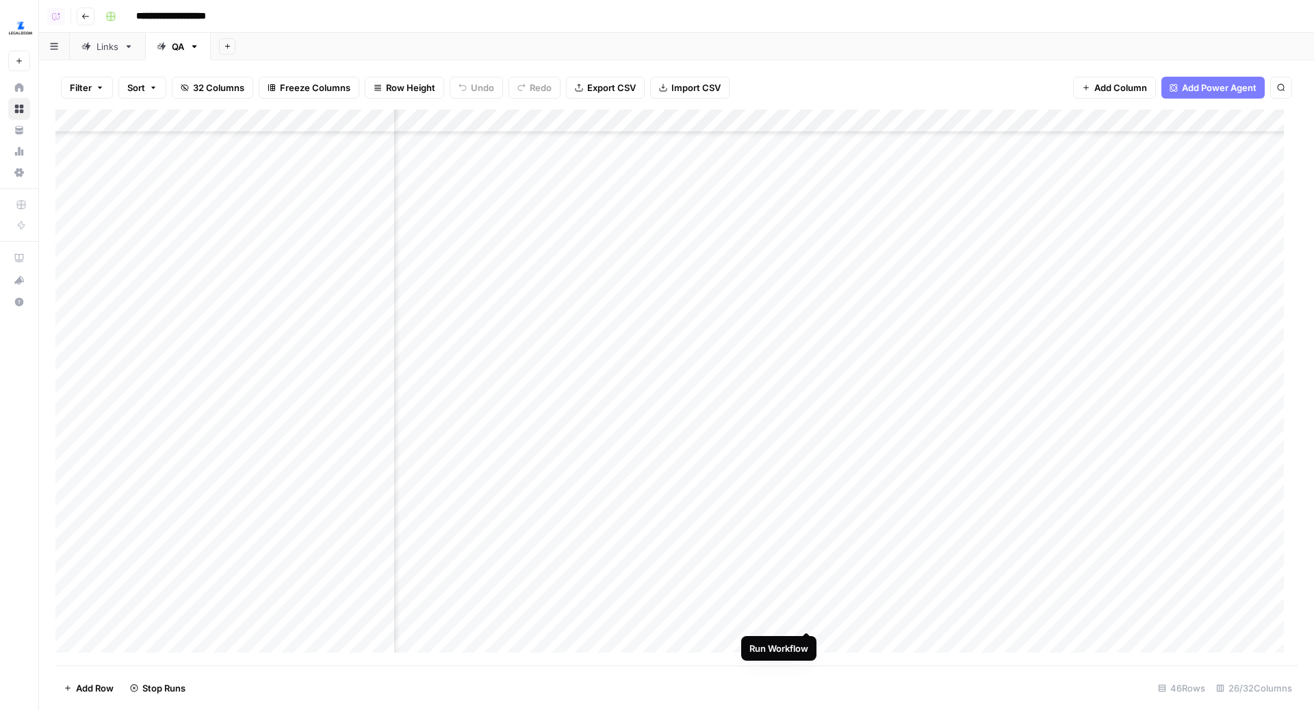
click at [808, 615] on div "Add Column" at bounding box center [676, 388] width 1242 height 557
click at [546, 482] on div "Add Column" at bounding box center [676, 388] width 1242 height 557
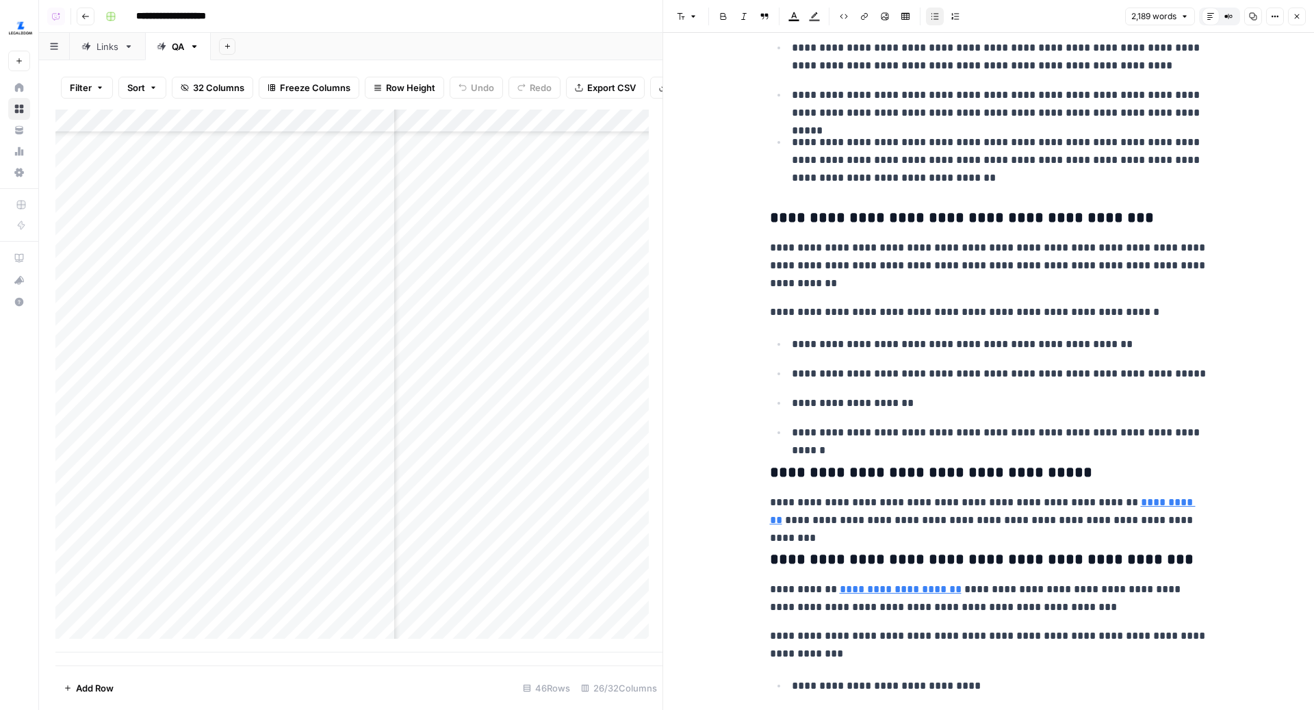
scroll to position [8875, 0]
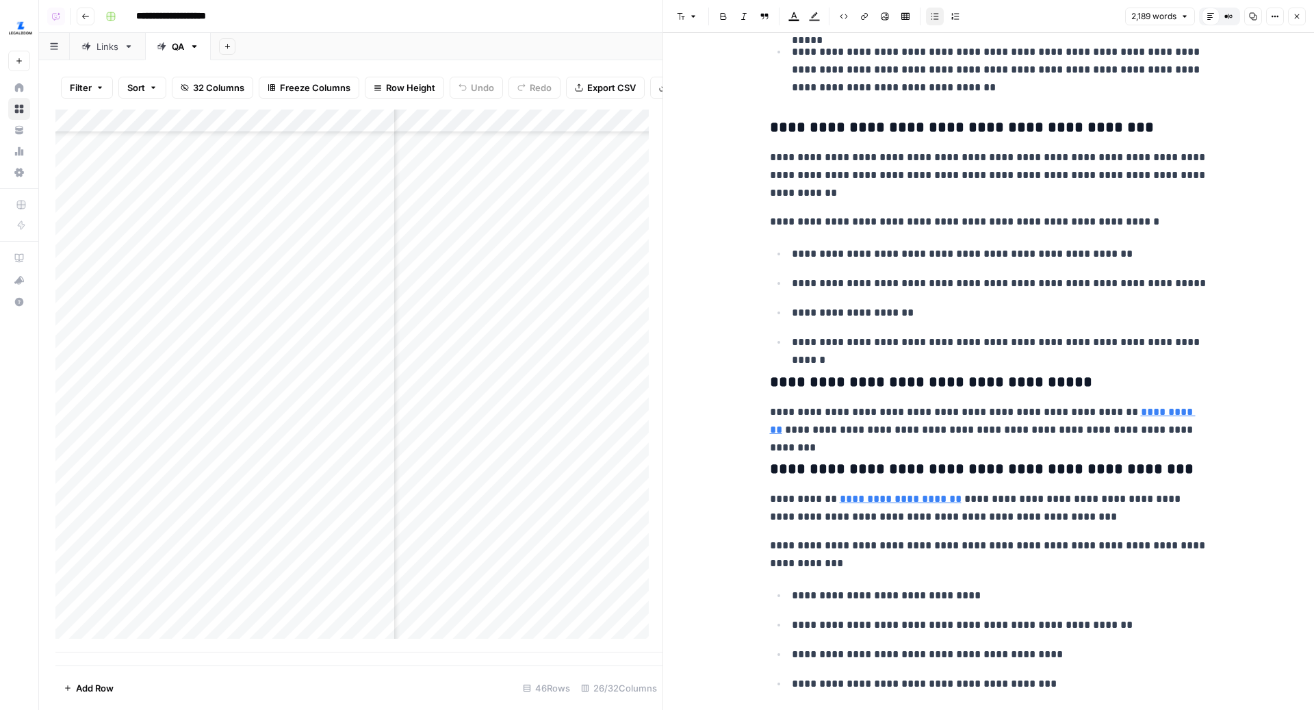
click at [1273, 21] on button "Options" at bounding box center [1275, 17] width 18 height 18
click at [1220, 153] on button "Code" at bounding box center [1230, 145] width 97 height 19
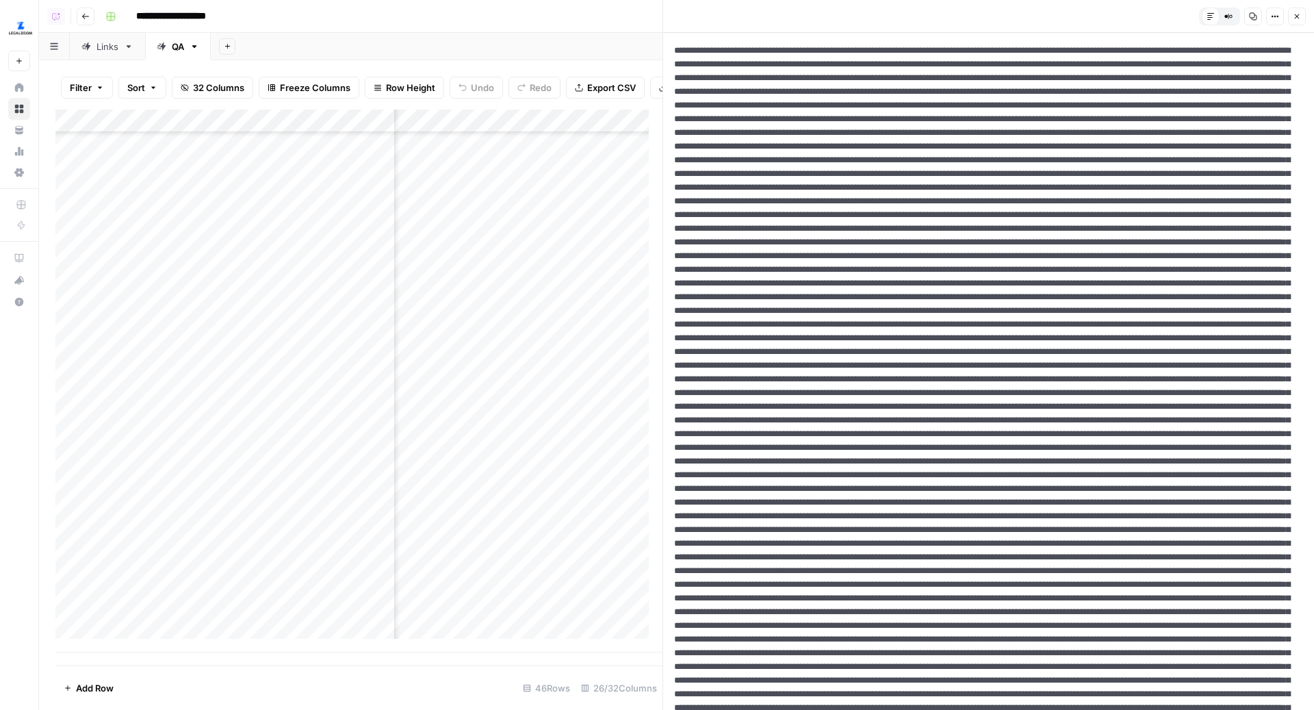
click at [1301, 16] on span "Close" at bounding box center [1301, 16] width 1 height 1
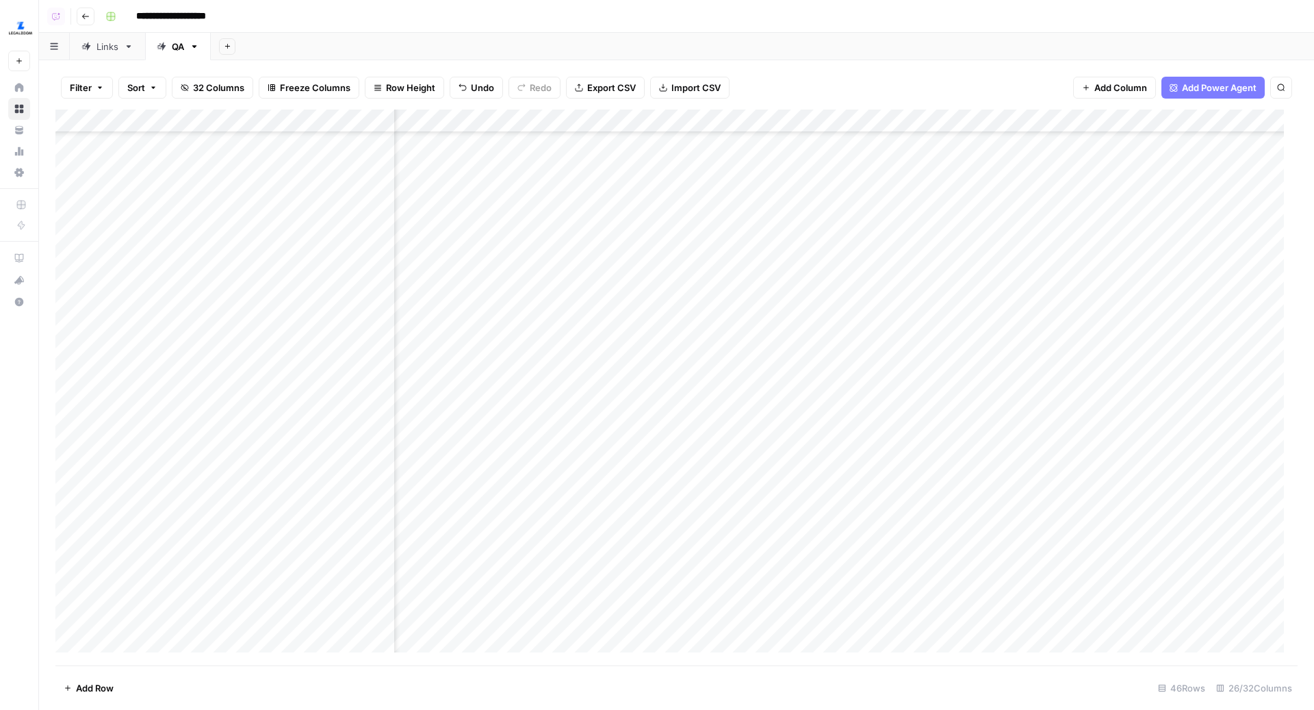
scroll to position [573, 2308]
click at [678, 500] on div "Add Column" at bounding box center [676, 388] width 1242 height 557
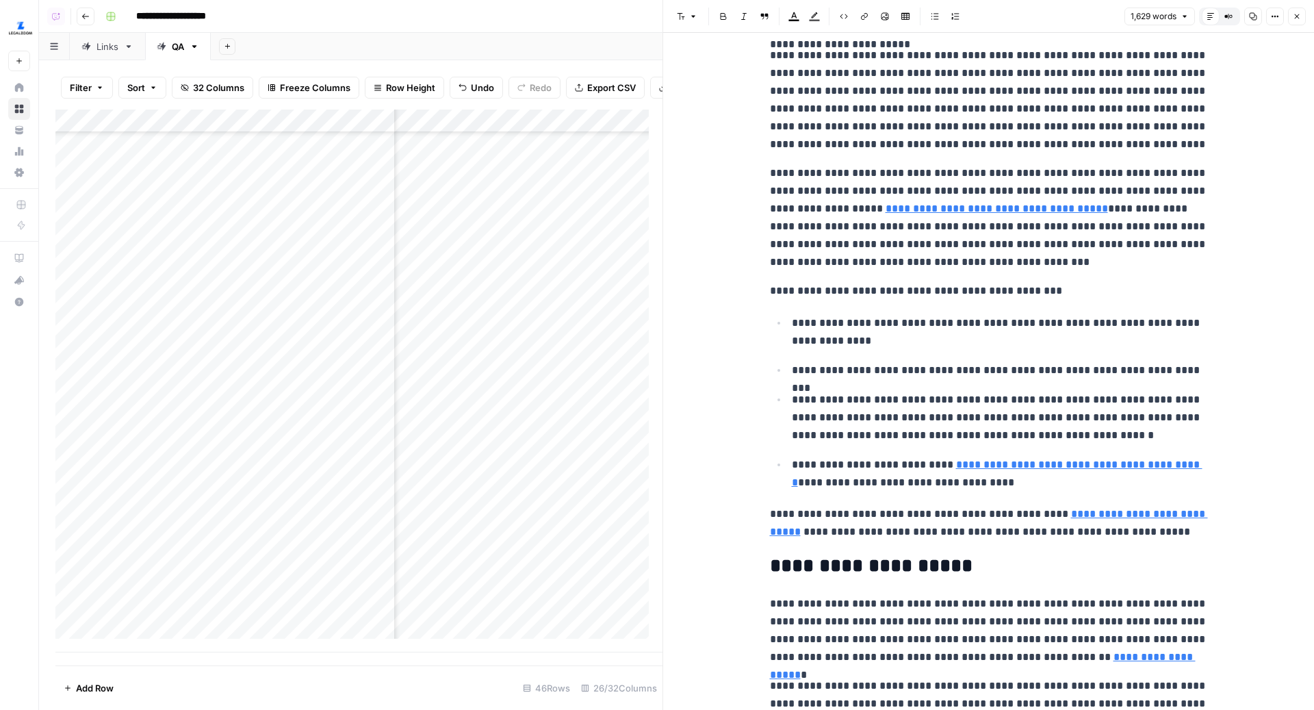
scroll to position [573, 2830]
